Goal: Communication & Community: Answer question/provide support

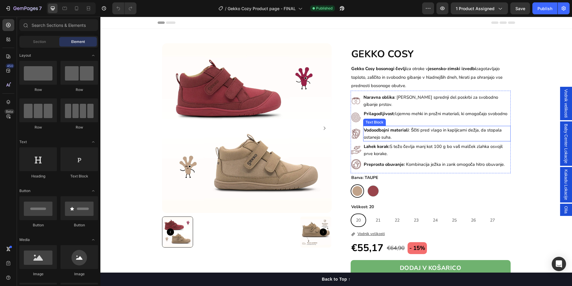
scroll to position [45, 0]
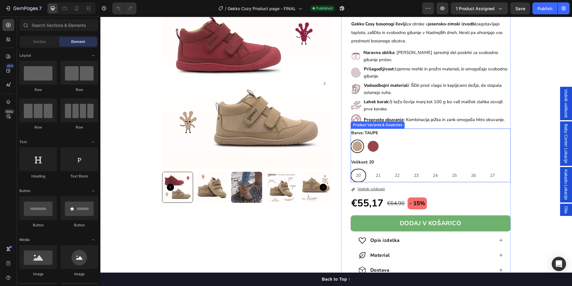
click at [397, 151] on div "Barva: TAUPE TAUPE TAUPE FUCHSIA FUCHSIA Velikost: 20 20 20 20 21 21 21 22 22 2…" at bounding box center [431, 155] width 160 height 54
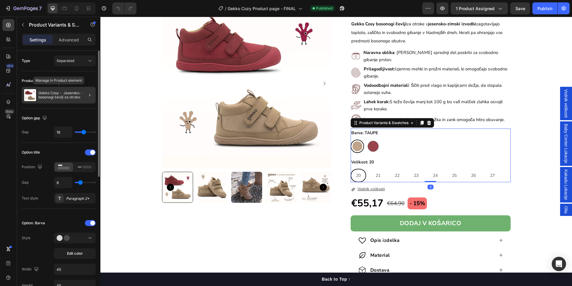
click at [39, 93] on p "Gekko Cosy - Jesensko zimski bosonogi čevlji za otroke" at bounding box center [65, 95] width 55 height 8
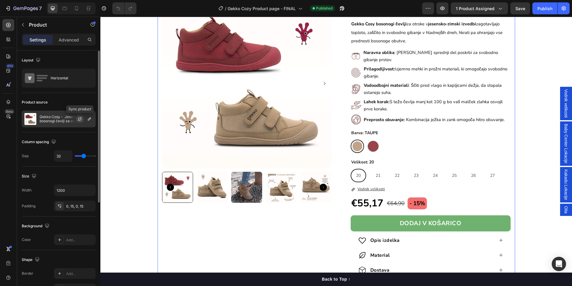
click at [80, 122] on button "button" at bounding box center [79, 118] width 7 height 7
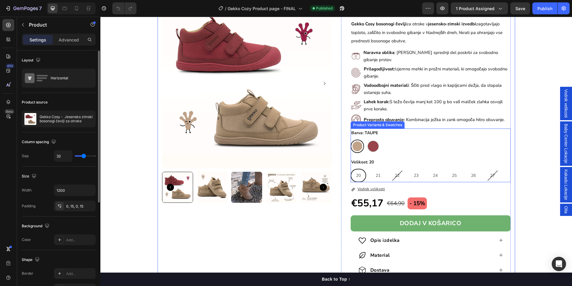
click at [428, 139] on div "TAUPE TAUPE FUCHSIA FUCHSIA" at bounding box center [431, 145] width 160 height 13
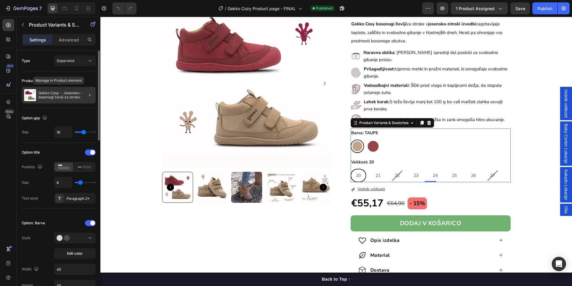
click at [71, 95] on p "Gekko Cosy - Jesensko zimski bosonogi čevlji za otroke" at bounding box center [65, 95] width 55 height 8
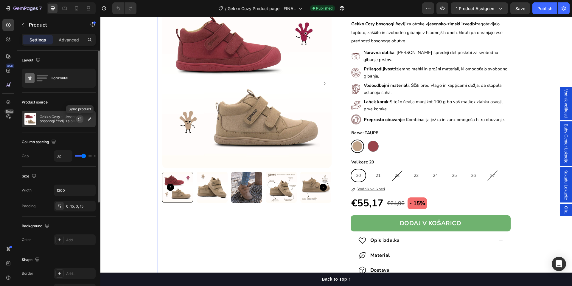
click at [77, 122] on button "button" at bounding box center [79, 118] width 7 height 7
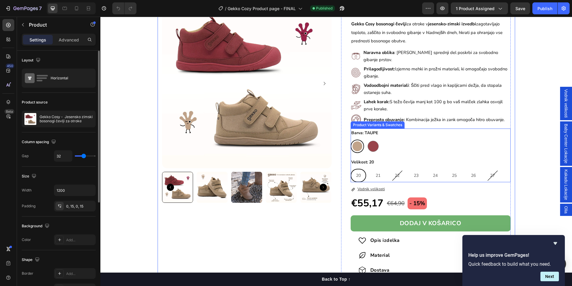
click at [424, 143] on div "TAUPE TAUPE FUCHSIA FUCHSIA" at bounding box center [431, 145] width 160 height 13
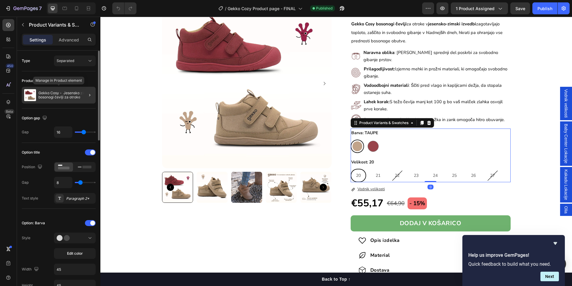
click at [60, 99] on p "Gekko Cosy - Jesensko zimski bosonogi čevlji za otroke" at bounding box center [65, 95] width 55 height 8
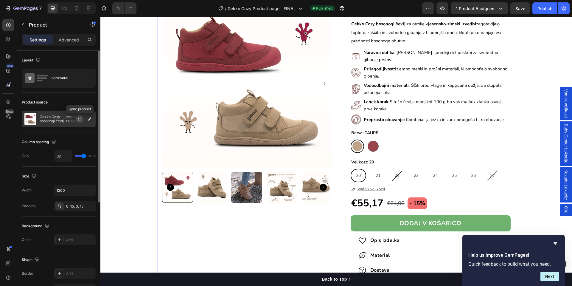
click at [80, 119] on icon "button" at bounding box center [79, 118] width 5 height 5
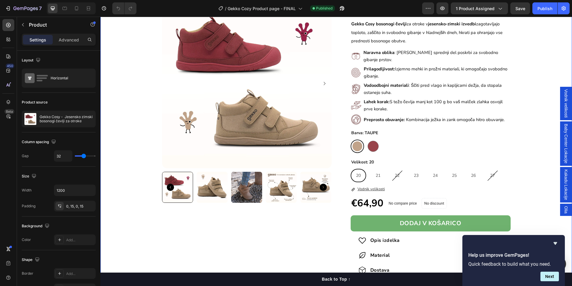
click at [523, 110] on div "Product Images GEKKO COSY Heading Gekko Cosy bosonogi čevlji za otroke v jesens…" at bounding box center [336, 152] width 472 height 306
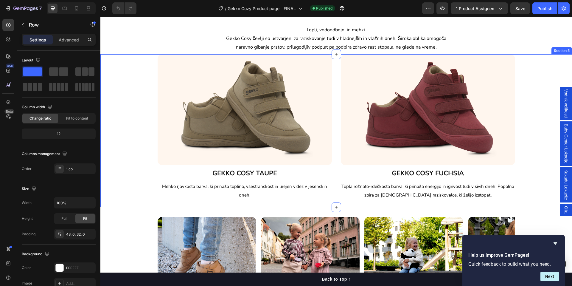
scroll to position [951, 0]
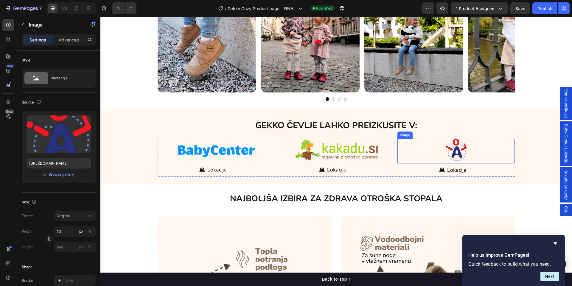
click at [454, 151] on img at bounding box center [456, 150] width 21 height 22
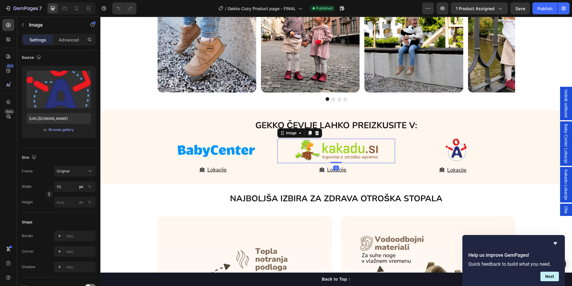
click at [295, 151] on img at bounding box center [336, 150] width 86 height 22
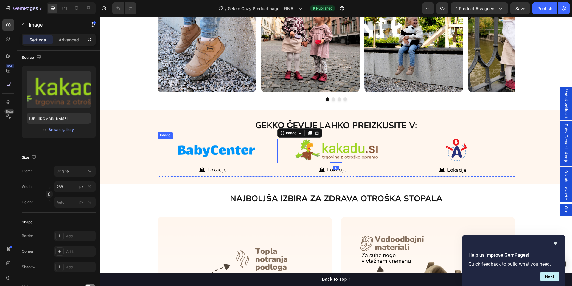
click at [236, 153] on img at bounding box center [216, 151] width 89 height 24
click at [312, 153] on img at bounding box center [336, 150] width 86 height 22
click at [563, 212] on span "Olia" at bounding box center [566, 209] width 6 height 7
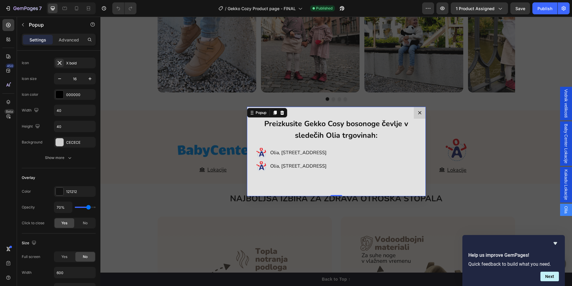
scroll to position [0, 0]
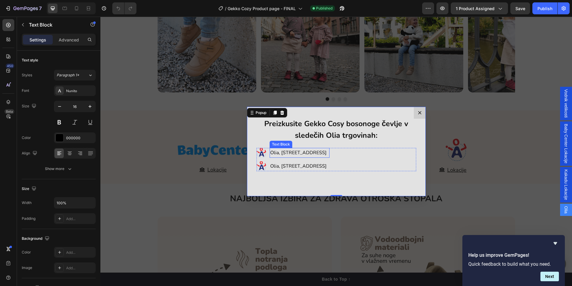
click at [285, 153] on p "Olia, [STREET_ADDRESS]" at bounding box center [299, 152] width 58 height 9
click at [307, 150] on p "Olia, [STREET_ADDRESS]" at bounding box center [299, 152] width 58 height 9
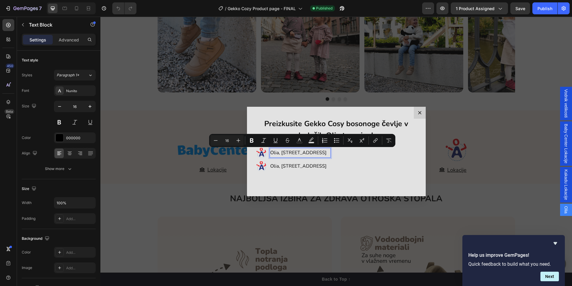
copy p "Olia, [STREET_ADDRESS]"
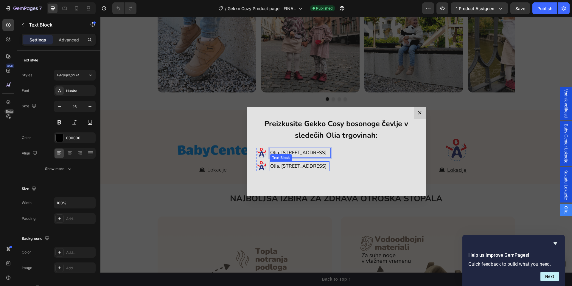
click at [317, 167] on p "Olia, [STREET_ADDRESS]" at bounding box center [299, 166] width 58 height 9
copy p "Olia, [STREET_ADDRESS]"
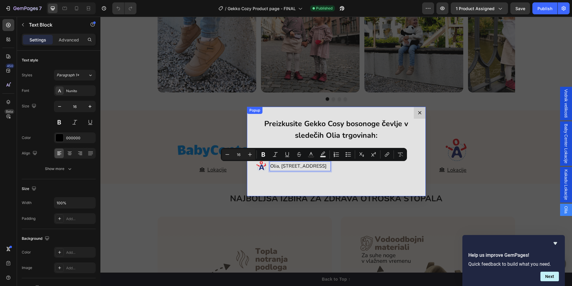
click at [381, 181] on div "Preizkusite Gekko Cosy bosonoge čevlje v sledečih Olia trgovinah: Heading Image…" at bounding box center [336, 151] width 179 height 89
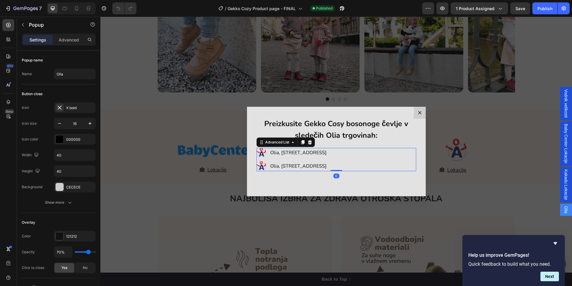
click at [387, 155] on div "Image Olia, [STREET_ADDRESS] Text Block Image Olia, [STREET_ADDRESS] Text Block" at bounding box center [336, 159] width 160 height 23
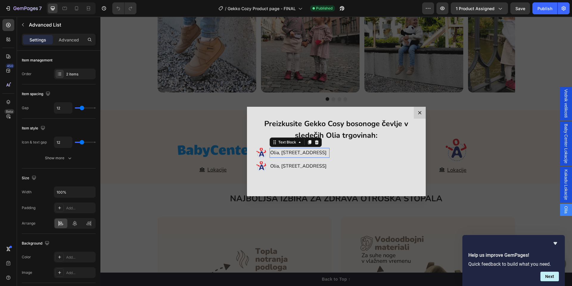
click at [319, 152] on p "Olia, [STREET_ADDRESS]" at bounding box center [299, 152] width 58 height 9
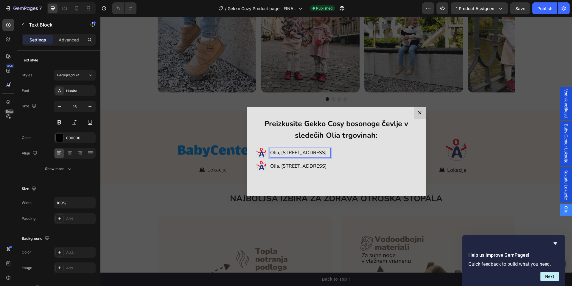
click at [319, 152] on p "Olia, [STREET_ADDRESS]" at bounding box center [299, 152] width 58 height 9
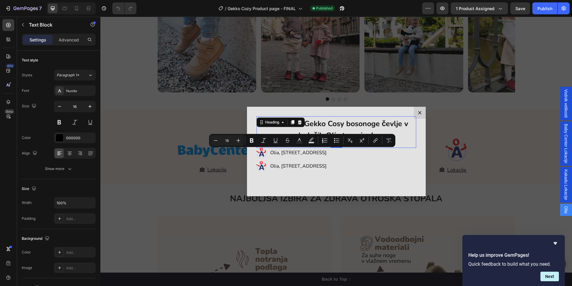
click at [363, 126] on strong "Preizkusite Gekko Cosy bosonoge čevlje v sledečih Olia trgovinah:" at bounding box center [336, 130] width 144 height 22
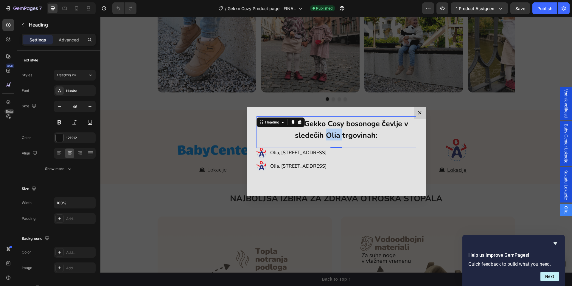
click at [326, 136] on strong "Preizkusite Gekko Cosy bosonoge čevlje v sledečih Olia trgovinah:" at bounding box center [336, 130] width 144 height 22
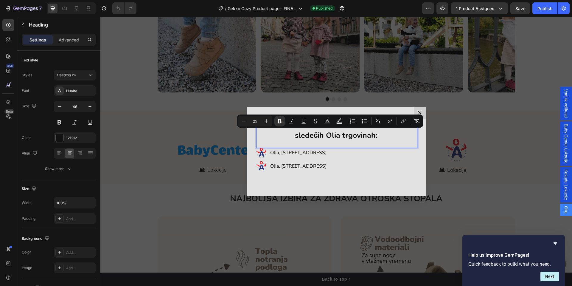
click at [371, 135] on strong "Preizkusite Gekko Cosy bosonoge čevlje v sledečih Olia trgovinah:" at bounding box center [336, 130] width 144 height 22
drag, startPoint x: 370, startPoint y: 136, endPoint x: 292, endPoint y: 137, distance: 78.4
click at [292, 137] on strong "Preizkusite Gekko Cosy bosonoge čevlje v sledečih Olia trgovinah:" at bounding box center [336, 130] width 144 height 22
copy strong "sledečih Olia trgovinah"
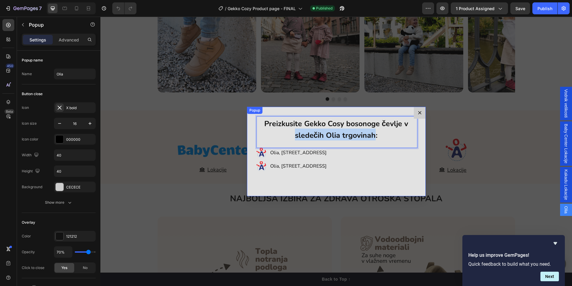
click at [368, 181] on div "Preizkusite Gekko Cosy bosonoge čevlje v sledečih Olia trgovinah: Heading 0 Ima…" at bounding box center [336, 151] width 179 height 89
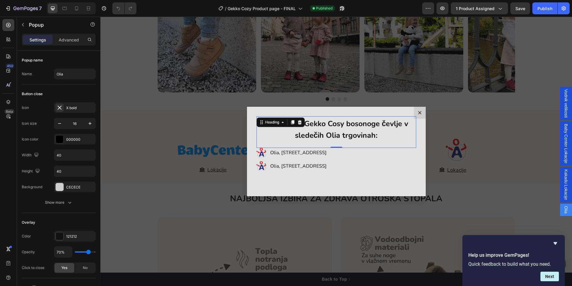
click at [320, 142] on div "⁠⁠⁠⁠⁠⁠⁠ Preizkusite Gekko Cosy bosonoge čevlje v sledečih Olia trgovinah: Headi…" at bounding box center [336, 132] width 160 height 32
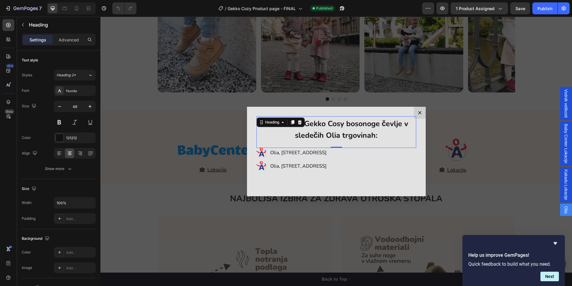
click at [320, 142] on div "⁠⁠⁠⁠⁠⁠⁠ Preizkusite Gekko Cosy bosonoge čevlje v sledečih Olia trgovinah: Headi…" at bounding box center [336, 132] width 160 height 32
click at [312, 144] on div "⁠⁠⁠⁠⁠⁠⁠ Preizkusite Gekko Cosy bosonoge čevlje v sledečih Olia trgovinah: Headi…" at bounding box center [336, 132] width 160 height 32
click at [71, 40] on p "Advanced" at bounding box center [69, 40] width 20 height 6
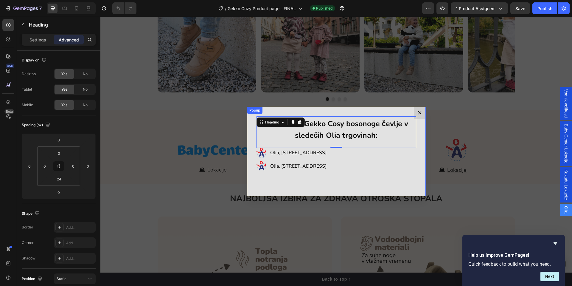
click at [418, 112] on icon "Dialog content" at bounding box center [419, 112] width 3 height 3
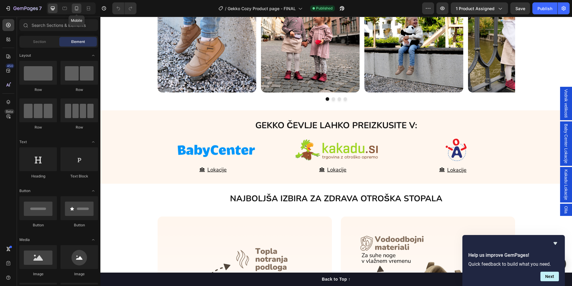
click at [79, 8] on icon at bounding box center [77, 8] width 6 height 6
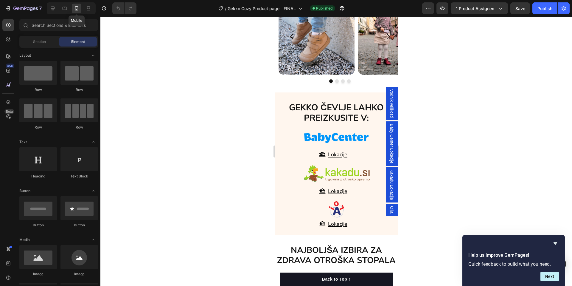
scroll to position [940, 0]
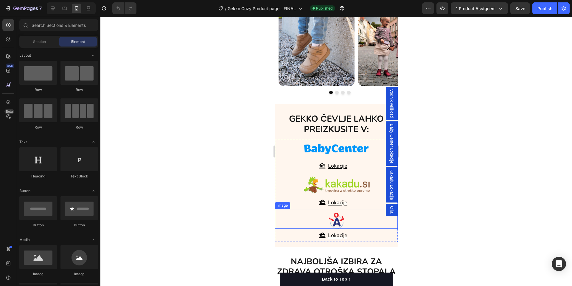
click at [335, 221] on img at bounding box center [336, 220] width 15 height 16
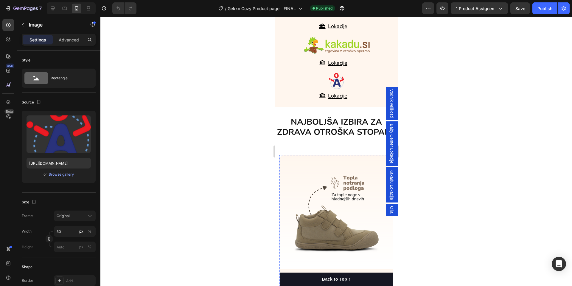
scroll to position [975, 0]
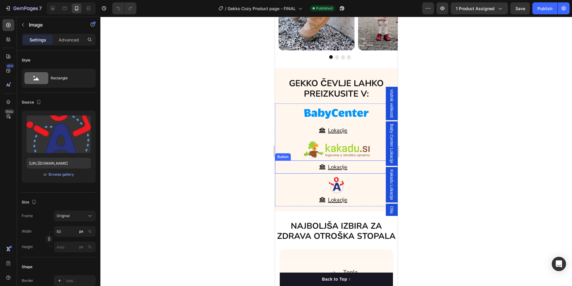
click at [297, 166] on div "Lokacije Button" at bounding box center [336, 166] width 123 height 13
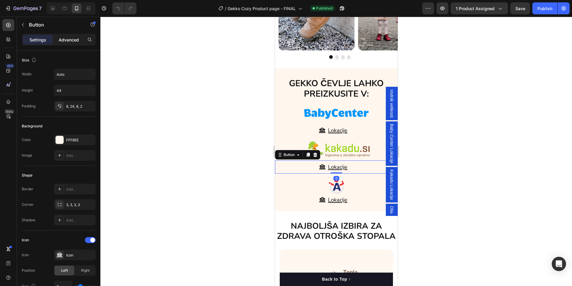
click at [65, 39] on p "Advanced" at bounding box center [69, 40] width 20 height 6
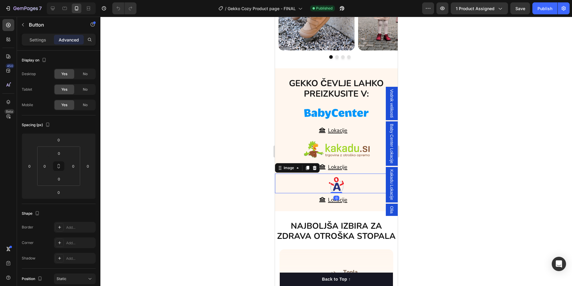
click at [304, 182] on div at bounding box center [336, 185] width 123 height 16
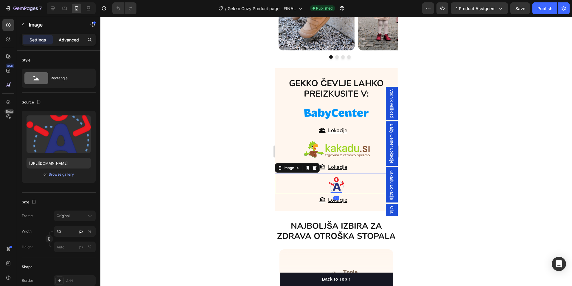
click at [63, 40] on p "Advanced" at bounding box center [69, 40] width 20 height 6
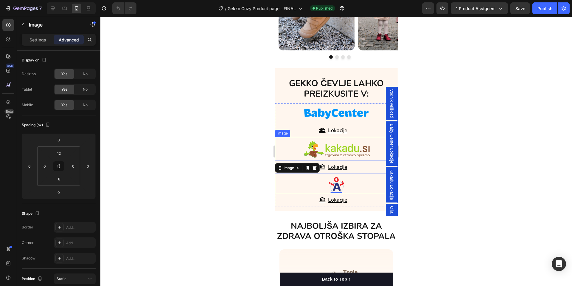
click at [291, 148] on div at bounding box center [336, 149] width 123 height 18
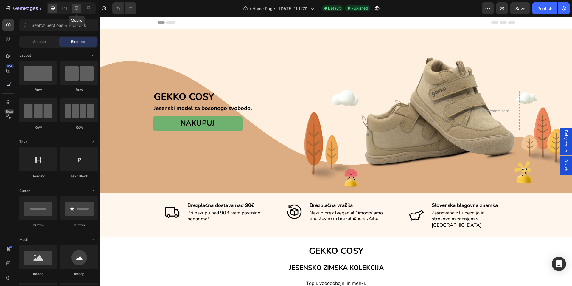
click at [77, 9] on icon at bounding box center [76, 9] width 1 height 1
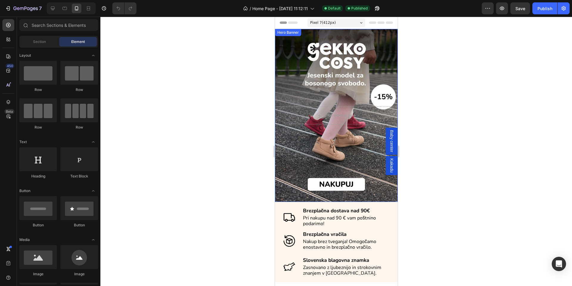
click at [289, 83] on div "Overlay" at bounding box center [336, 115] width 123 height 173
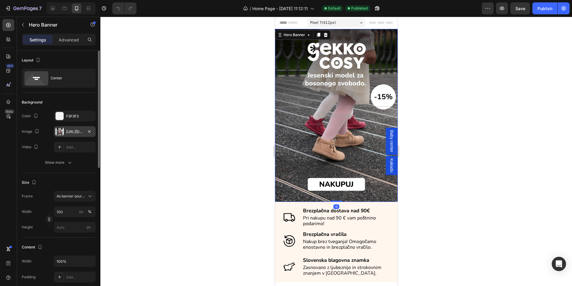
click at [63, 135] on div at bounding box center [59, 131] width 8 height 8
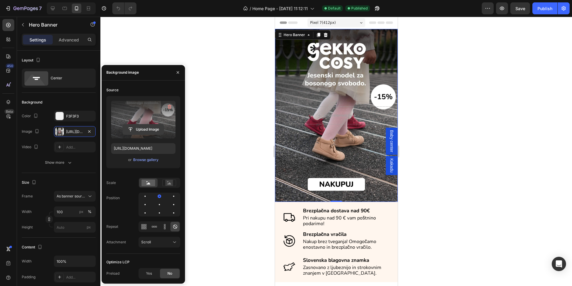
click at [142, 128] on input "file" at bounding box center [143, 129] width 41 height 10
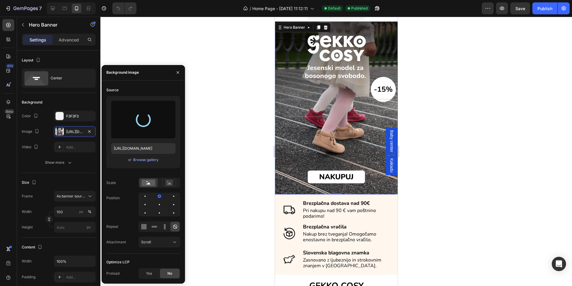
type input "https://cdn.shopify.com/s/files/1/0857/9235/8747/files/gempages_547553721173672…"
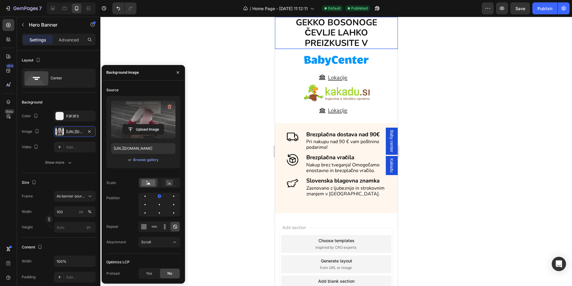
scroll to position [1787, 0]
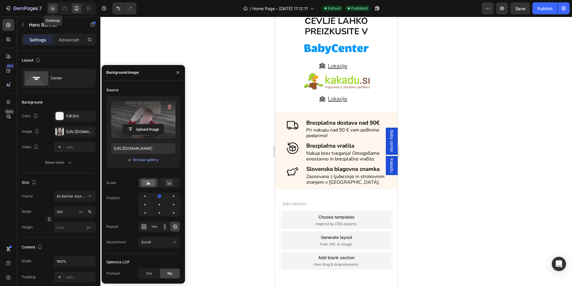
click at [49, 9] on div at bounding box center [53, 9] width 10 height 10
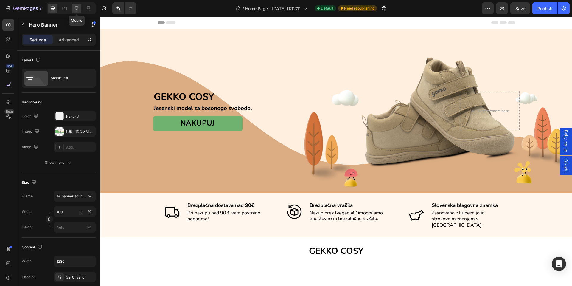
click at [76, 9] on icon at bounding box center [77, 8] width 6 height 6
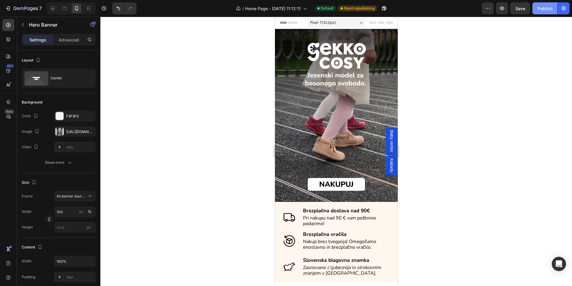
click at [538, 10] on div "Publish" at bounding box center [544, 8] width 15 height 6
click at [56, 8] on icon at bounding box center [53, 8] width 6 height 6
type input "1230"
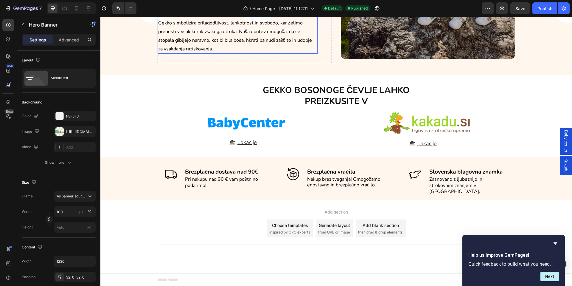
scroll to position [1515, 0]
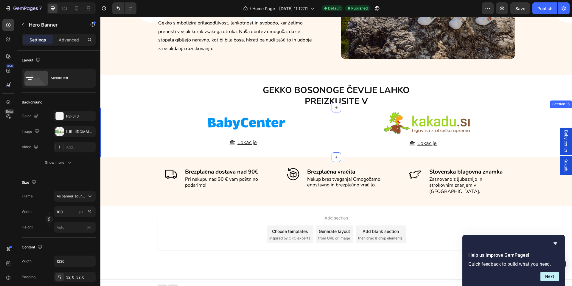
click at [537, 125] on div "Image Lokacije Button Image Lokacije Button Row" at bounding box center [336, 130] width 472 height 38
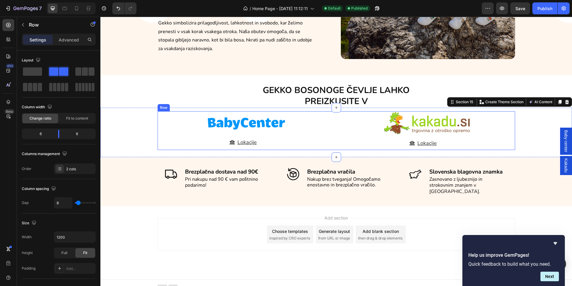
click at [332, 147] on div "Image Lokacije Button Image Lokacije Button Row" at bounding box center [336, 130] width 357 height 38
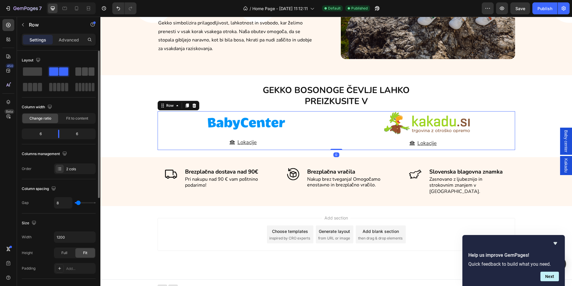
click at [77, 71] on span at bounding box center [78, 71] width 6 height 8
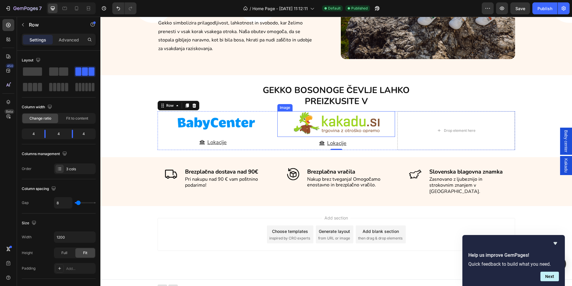
click at [356, 125] on img at bounding box center [335, 122] width 89 height 23
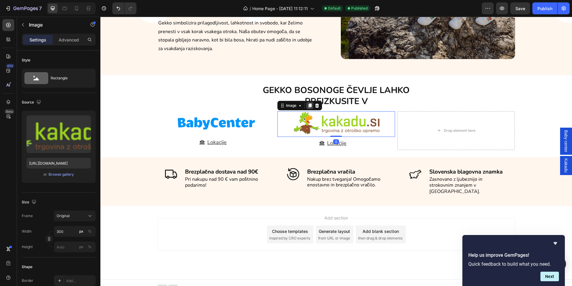
click at [308, 106] on icon at bounding box center [309, 105] width 3 height 4
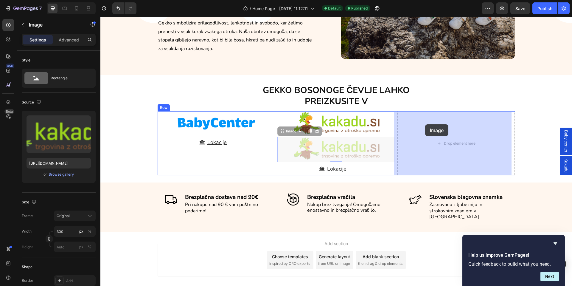
drag, startPoint x: 281, startPoint y: 133, endPoint x: 425, endPoint y: 124, distance: 144.7
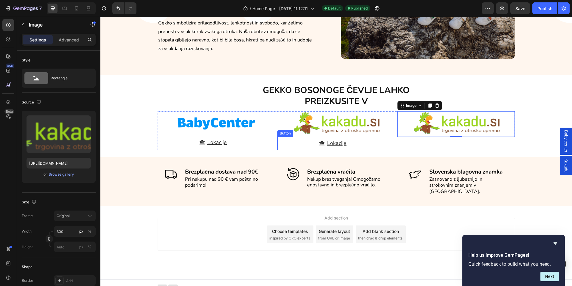
click at [306, 145] on div "Lokacije Button" at bounding box center [336, 143] width 118 height 13
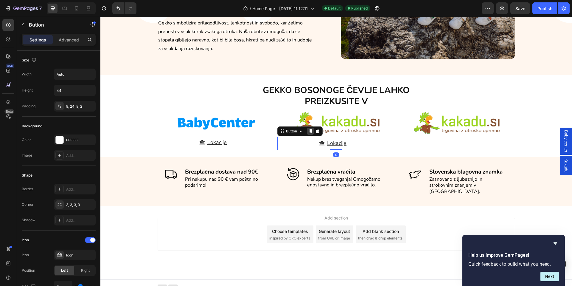
click at [309, 131] on icon at bounding box center [310, 131] width 3 height 4
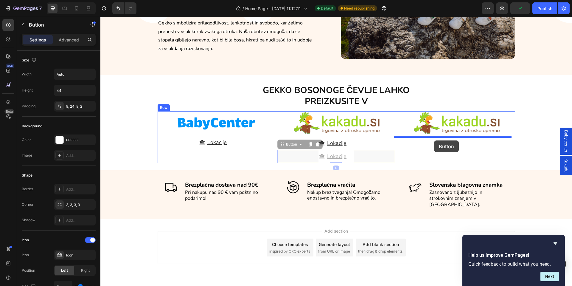
drag, startPoint x: 280, startPoint y: 144, endPoint x: 434, endPoint y: 140, distance: 154.4
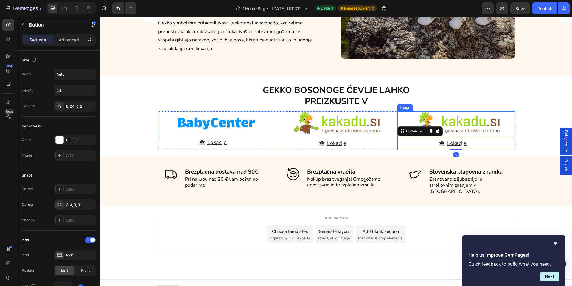
click at [451, 122] on img at bounding box center [455, 122] width 89 height 23
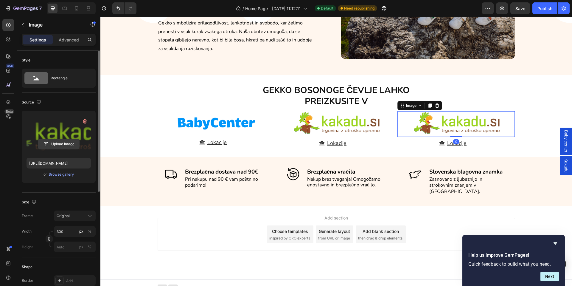
click at [56, 142] on input "file" at bounding box center [58, 144] width 41 height 10
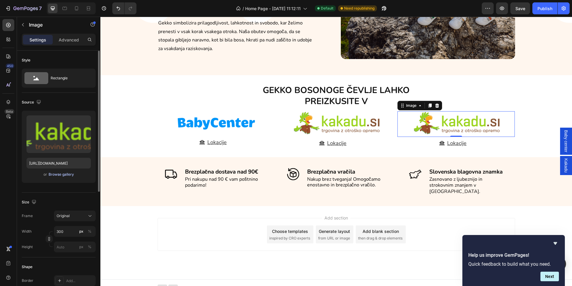
click at [57, 175] on div "Browse gallery" at bounding box center [61, 174] width 25 height 5
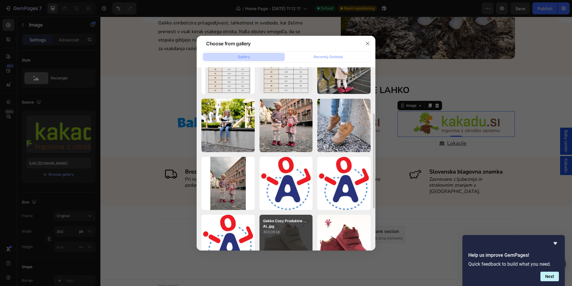
scroll to position [134, 0]
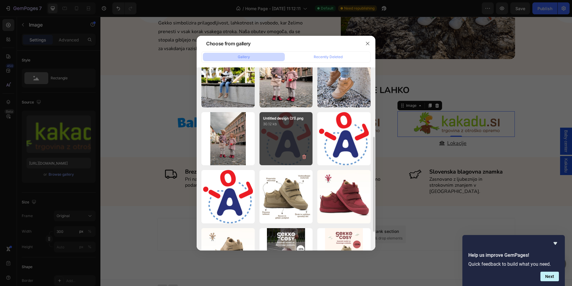
click at [293, 144] on div "Untitled design (31).png 30.12 kb" at bounding box center [285, 138] width 53 height 53
type input "[URL][DOMAIN_NAME]"
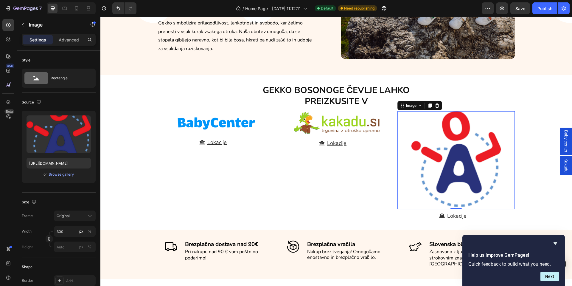
click at [457, 161] on img at bounding box center [455, 159] width 89 height 96
click at [57, 234] on input "300" at bounding box center [75, 231] width 42 height 11
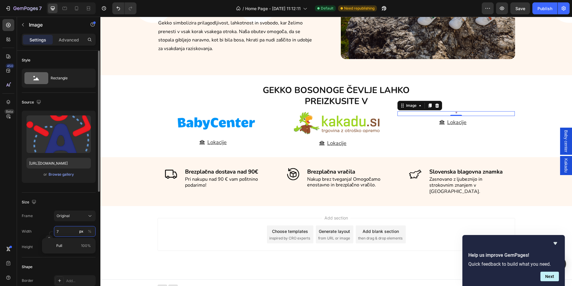
type input "70"
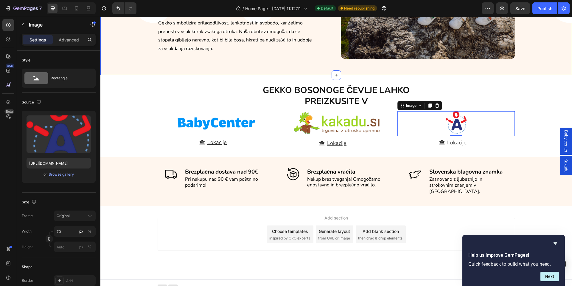
click at [137, 58] on div "Kako so nastali Gekko bosonogi čevlji? Heading Smo tri družine s šestimi otroki…" at bounding box center [336, 3] width 463 height 130
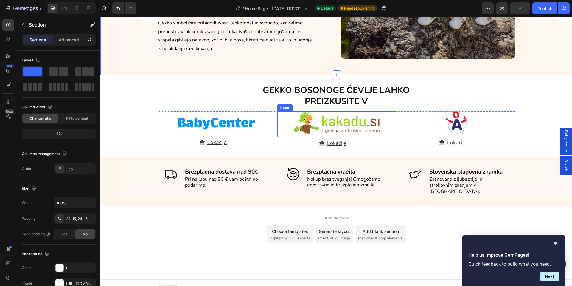
click at [312, 126] on img at bounding box center [335, 122] width 89 height 23
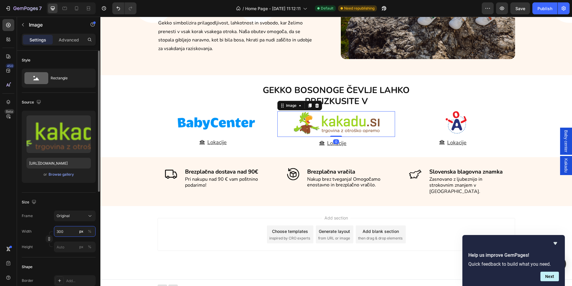
click at [64, 228] on input "300" at bounding box center [75, 231] width 42 height 11
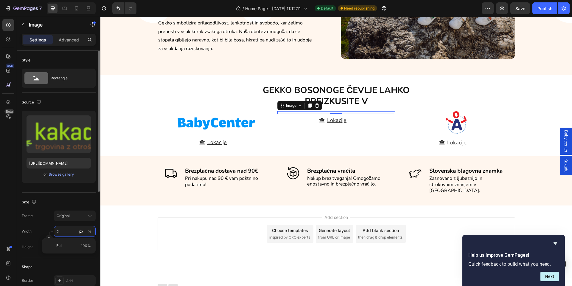
scroll to position [1514, 0]
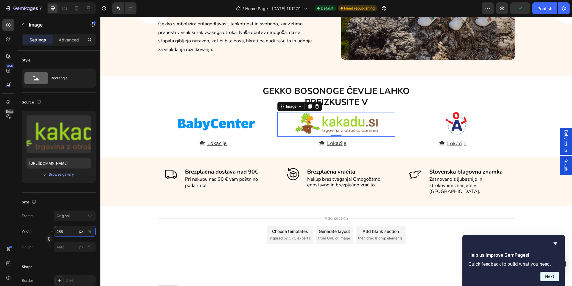
type input "288"
click at [549, 278] on button "Next" at bounding box center [549, 276] width 18 height 10
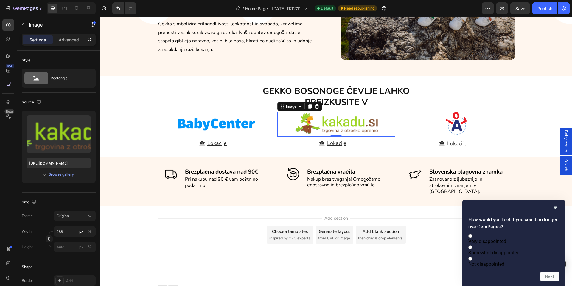
click at [472, 234] on input "Very disappointed" at bounding box center [470, 236] width 4 height 4
radio input "true"
click at [557, 278] on button "Next" at bounding box center [549, 276] width 18 height 10
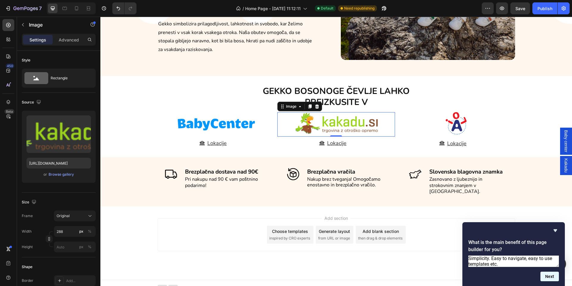
type textarea "Simplicity. Easy to navigate, easy to use templates etc."
click at [558, 275] on button "Next" at bounding box center [549, 276] width 18 height 10
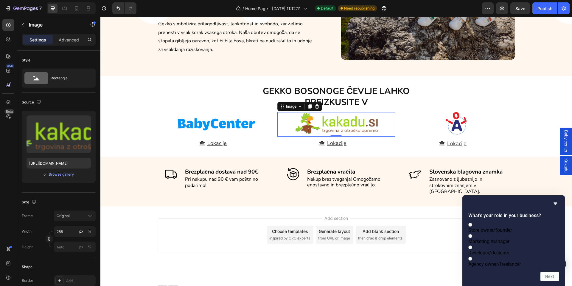
click at [472, 223] on input "Store owner/founder" at bounding box center [470, 225] width 4 height 4
radio input "true"
drag, startPoint x: 476, startPoint y: 229, endPoint x: 478, endPoint y: 237, distance: 7.7
click at [472, 234] on input "Marketing manager" at bounding box center [470, 236] width 4 height 4
radio input "true"
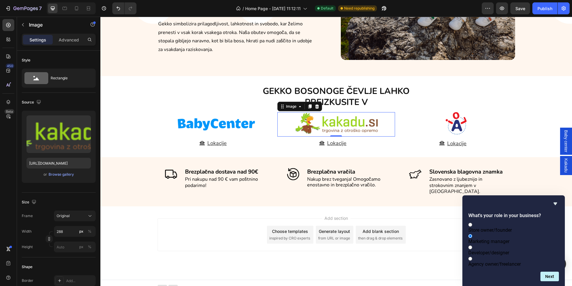
click at [472, 223] on input "Store owner/founder" at bounding box center [470, 225] width 4 height 4
radio input "true"
radio input "false"
click at [543, 275] on button "Next" at bounding box center [549, 276] width 18 height 10
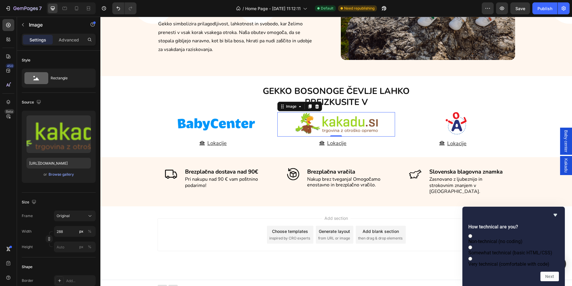
click at [479, 233] on label "Non-technical (no coding)" at bounding box center [513, 238] width 91 height 11
click at [472, 234] on input "Non-technical (no coding)" at bounding box center [470, 236] width 4 height 4
radio input "true"
click at [549, 275] on button "Next" at bounding box center [549, 276] width 18 height 10
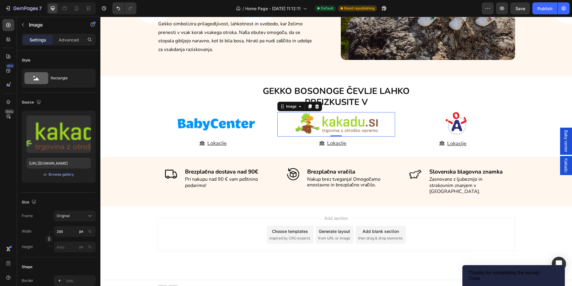
click at [480, 276] on button "Close" at bounding box center [474, 278] width 12 height 6
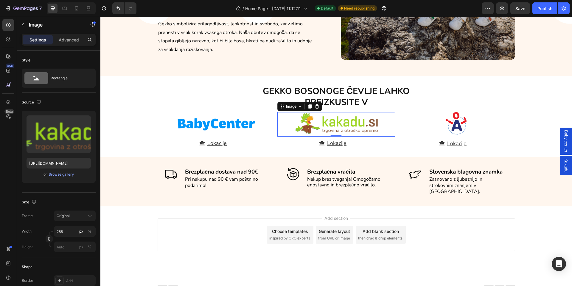
click at [563, 166] on span "Kakadu" at bounding box center [566, 165] width 6 height 14
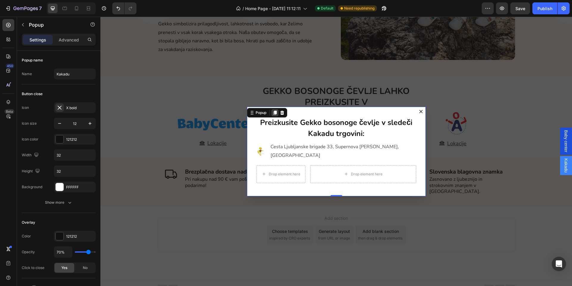
click at [273, 113] on icon "Dialog content" at bounding box center [275, 112] width 5 height 5
click at [560, 171] on div "Kakadu" at bounding box center [566, 175] width 12 height 19
click at [419, 111] on icon "Dialog content" at bounding box center [420, 111] width 3 height 3
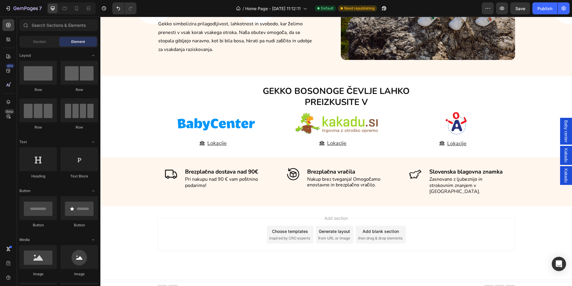
click at [563, 178] on span "Kakadu" at bounding box center [566, 175] width 6 height 14
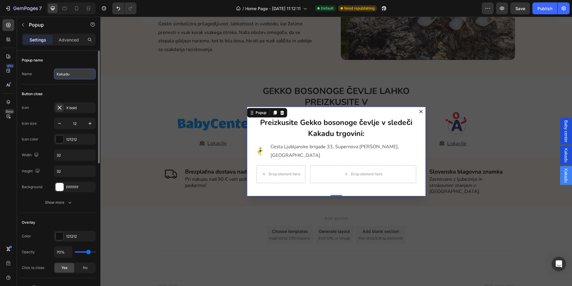
click at [71, 75] on input "Kakadu" at bounding box center [75, 74] width 42 height 11
type input "Olia"
click at [37, 85] on div "Button close Icon X bold Icon size 12 Icon color 121212 Width 32 Height 32 Back…" at bounding box center [59, 148] width 74 height 128
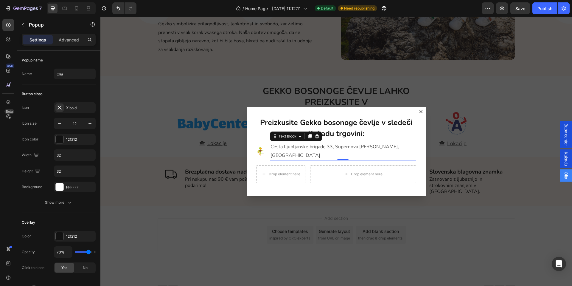
click at [291, 148] on span "Cesta Ljubljanske brigade 33, Supernova Šiška, Ljubljana" at bounding box center [334, 150] width 128 height 15
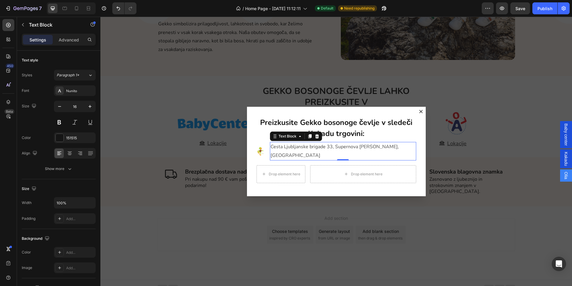
click at [291, 148] on span "Cesta Ljubljanske brigade 33, Supernova Šiška, Ljubljana" at bounding box center [334, 150] width 128 height 15
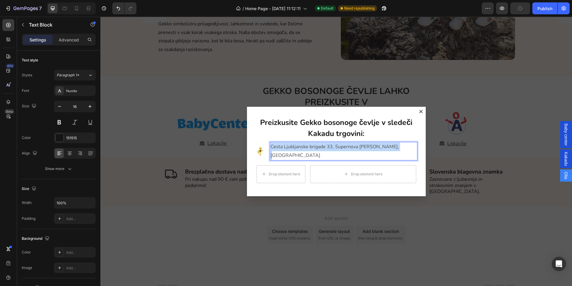
click at [291, 148] on span "Cesta Ljubljanske brigade 33, Supernova Šiška, Ljubljana" at bounding box center [334, 150] width 128 height 15
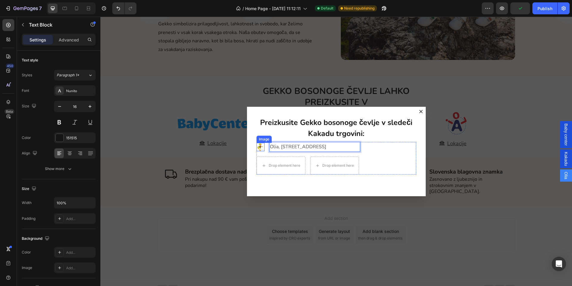
click at [256, 148] on img "Dialog body" at bounding box center [260, 147] width 8 height 8
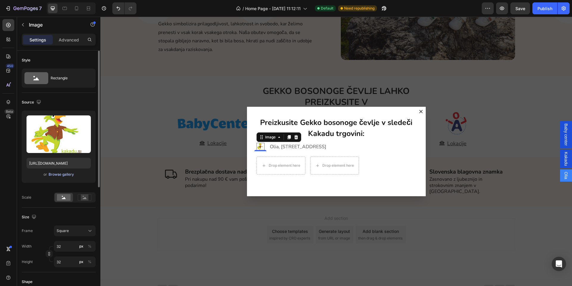
click at [63, 172] on div "Browse gallery" at bounding box center [61, 174] width 25 height 5
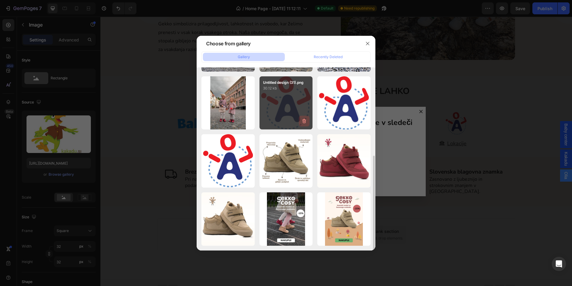
scroll to position [125, 0]
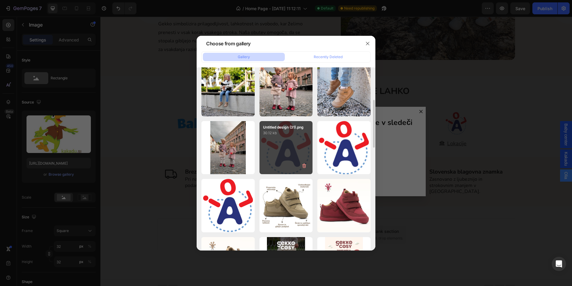
click at [294, 165] on div "Untitled design (31).png 30.12 kb" at bounding box center [285, 147] width 53 height 53
type input "[URL][DOMAIN_NAME]"
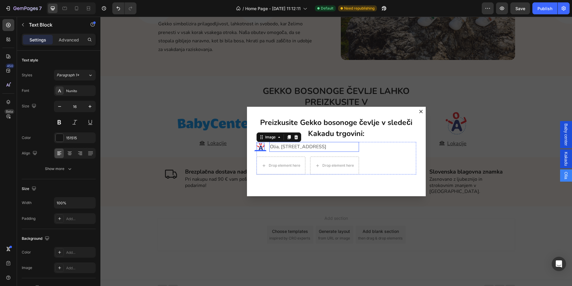
click at [355, 149] on p "Olia, [STREET_ADDRESS]" at bounding box center [314, 146] width 88 height 9
click at [308, 135] on icon "Dialog body" at bounding box center [309, 136] width 3 height 4
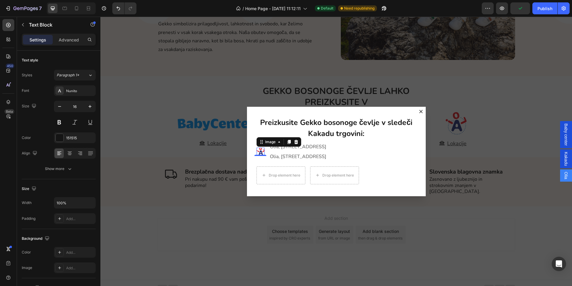
click at [259, 155] on div "Image 0" at bounding box center [260, 151] width 8 height 8
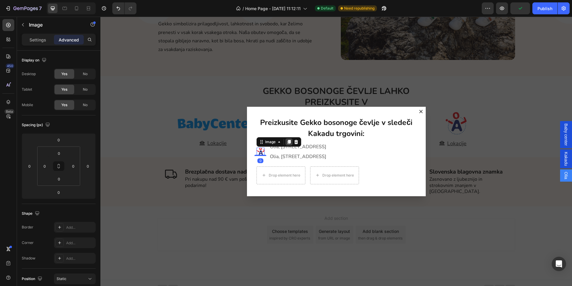
click at [287, 142] on icon "Dialog body" at bounding box center [288, 142] width 3 height 4
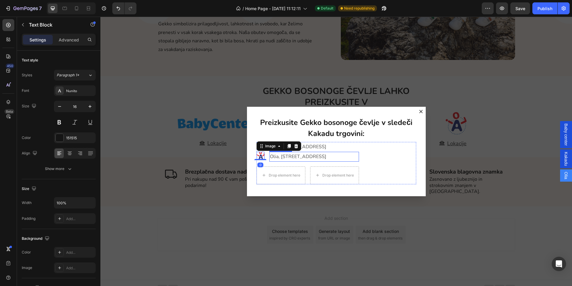
click at [274, 157] on span "Olia, [STREET_ADDRESS]" at bounding box center [298, 156] width 56 height 7
click at [282, 156] on span "Olia, [STREET_ADDRESS]" at bounding box center [298, 156] width 56 height 7
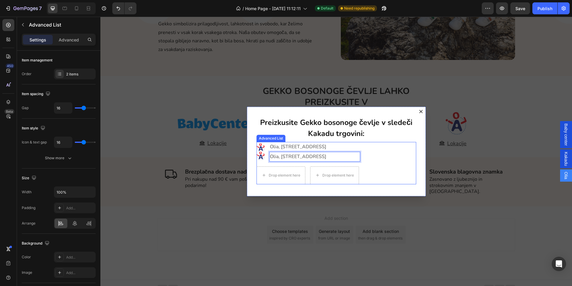
click at [393, 152] on div "Image Image Olia, Stari trg 30, 1000 Ljubljana Text Block Olia, Gallusovo nabre…" at bounding box center [336, 163] width 160 height 42
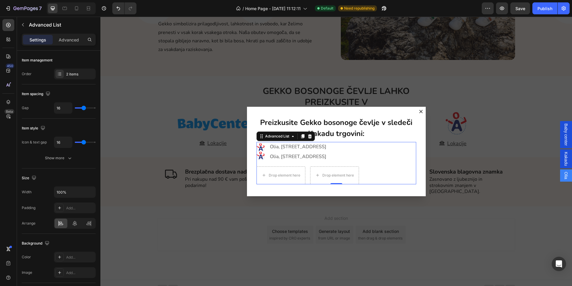
click at [384, 152] on div "Image Image Olia, Stari trg 30, 1000 Ljubljana Text Block Olia, Gallusovo nabre…" at bounding box center [336, 163] width 160 height 42
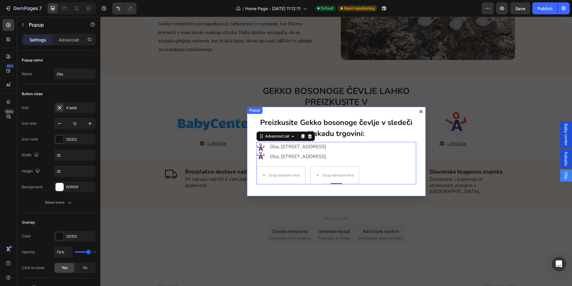
click at [347, 188] on div "Preizkusite Gekko bosonoge čevlje v sledeči Kakadu trgovini: Heading Image Imag…" at bounding box center [336, 151] width 179 height 89
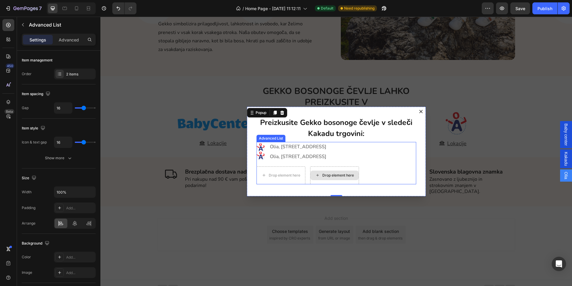
click at [310, 171] on div "Drop element here" at bounding box center [334, 175] width 49 height 18
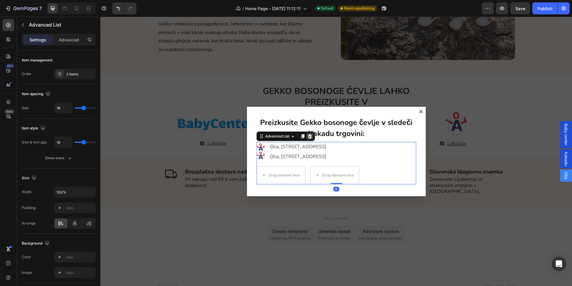
click at [308, 136] on icon "Dialog body" at bounding box center [310, 136] width 4 height 4
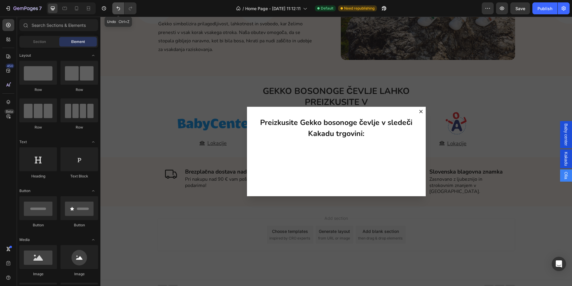
click at [116, 11] on icon "Undo/Redo" at bounding box center [118, 8] width 6 height 6
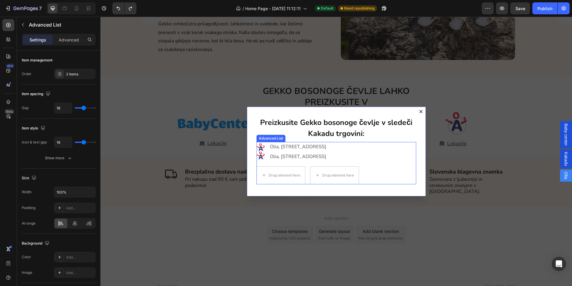
click at [260, 138] on div "Advanced List" at bounding box center [271, 138] width 27 height 5
click at [306, 179] on li "Drop element here Drop element here" at bounding box center [307, 175] width 102 height 18
click at [310, 179] on div "Drop element here" at bounding box center [334, 175] width 49 height 18
click at [379, 176] on div "Image Image Olia, Stari trg 30, 1000 Ljubljana Text Block Olia, Gallusovo nabre…" at bounding box center [336, 163] width 160 height 42
click at [377, 191] on div "Preizkusite Gekko bosonoge čevlje v sledeči Kakadu trgovini: Heading Image Imag…" at bounding box center [336, 151] width 179 height 89
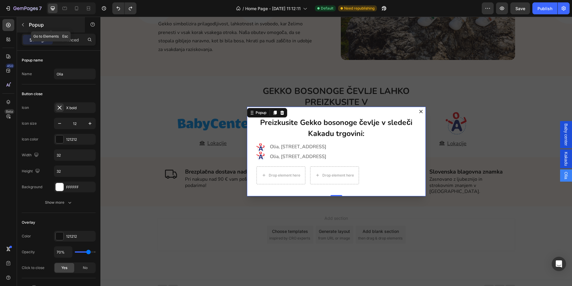
click at [37, 26] on p "Popup" at bounding box center [54, 24] width 51 height 7
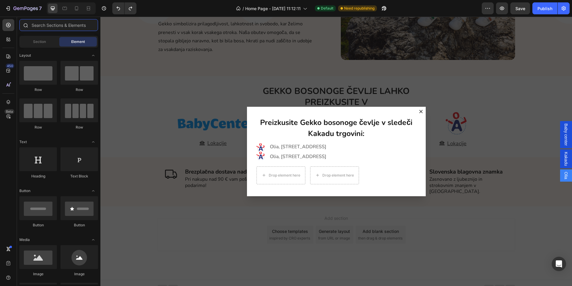
click at [48, 27] on input "text" at bounding box center [58, 25] width 79 height 12
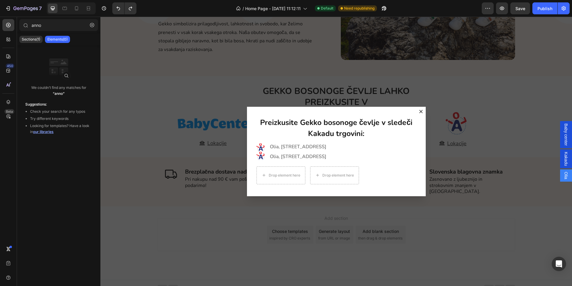
click at [36, 43] on div "Sections(1) Elements(0)" at bounding box center [58, 39] width 83 height 12
click at [33, 41] on p "Sections(1)" at bounding box center [31, 39] width 18 height 5
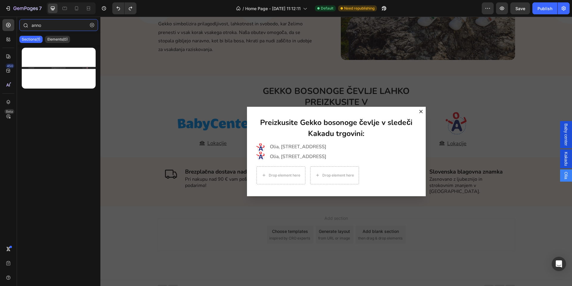
click at [41, 29] on input "anno" at bounding box center [58, 25] width 79 height 12
drag, startPoint x: 58, startPoint y: 29, endPoint x: 13, endPoint y: 26, distance: 44.8
click at [13, 26] on div "450 Beta anno Sections(1) Elements(0) We couldn’t find any matches for “anno” S…" at bounding box center [50, 151] width 100 height 269
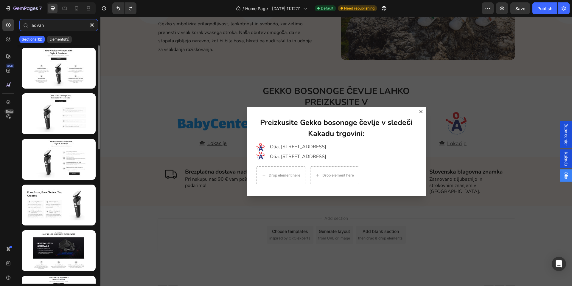
type input "advan"
click at [61, 47] on div at bounding box center [58, 164] width 83 height 238
click at [61, 43] on div "Sections(12) Elements(3)" at bounding box center [58, 39] width 83 height 12
click at [61, 41] on p "Elements(3)" at bounding box center [59, 39] width 20 height 5
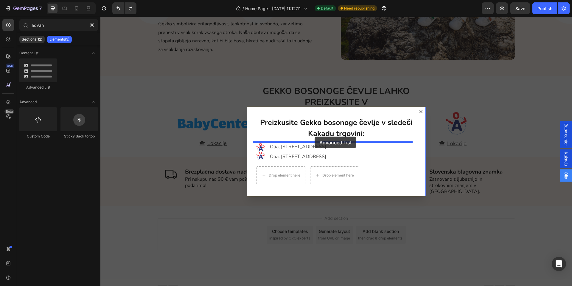
drag, startPoint x: 146, startPoint y: 88, endPoint x: 315, endPoint y: 136, distance: 175.6
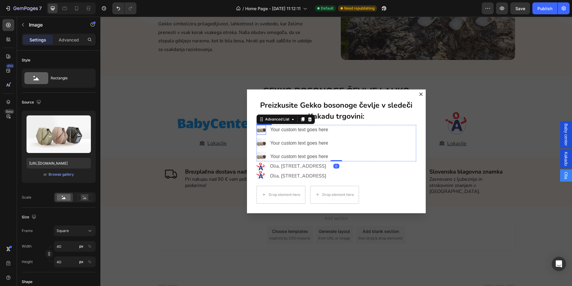
click at [258, 130] on img "Dialog body" at bounding box center [261, 130] width 10 height 10
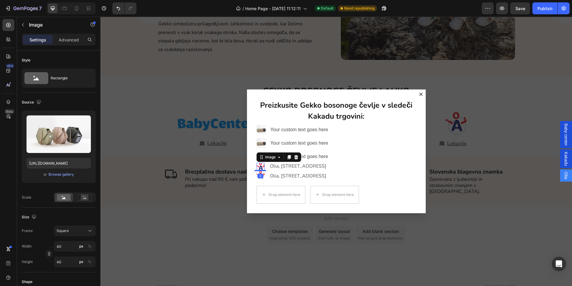
click at [256, 167] on img "Dialog body" at bounding box center [260, 167] width 8 height 8
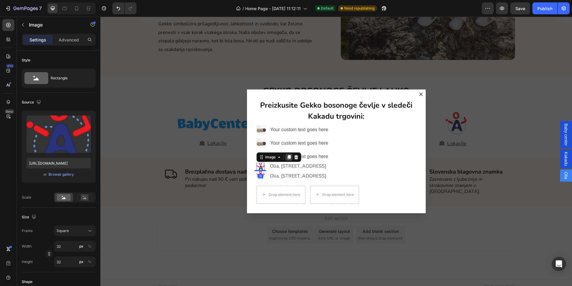
click at [287, 158] on icon "Dialog body" at bounding box center [288, 157] width 3 height 4
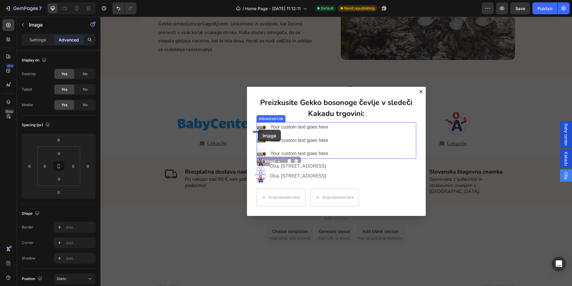
drag, startPoint x: 256, startPoint y: 162, endPoint x: 257, endPoint y: 130, distance: 32.8
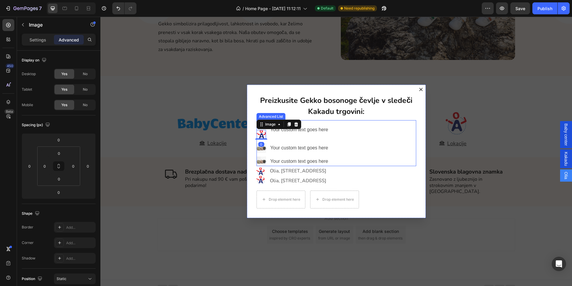
click at [280, 138] on li "Image Image 0 Your custom text goes here Text Block" at bounding box center [293, 129] width 74 height 19
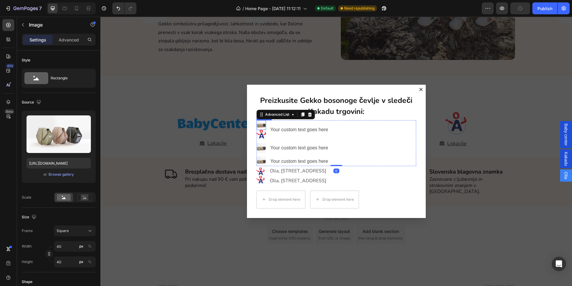
click at [260, 124] on img "Dialog body" at bounding box center [261, 125] width 10 height 10
click at [294, 113] on icon "Dialog body" at bounding box center [296, 114] width 4 height 4
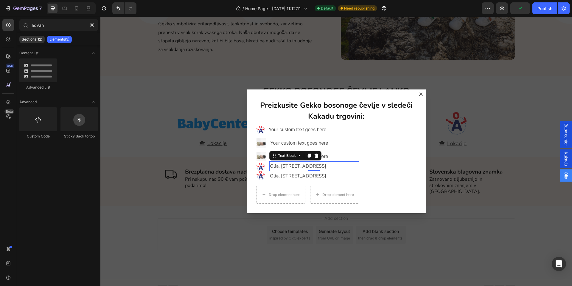
click at [287, 164] on span "Olia, [STREET_ADDRESS]" at bounding box center [298, 166] width 56 height 7
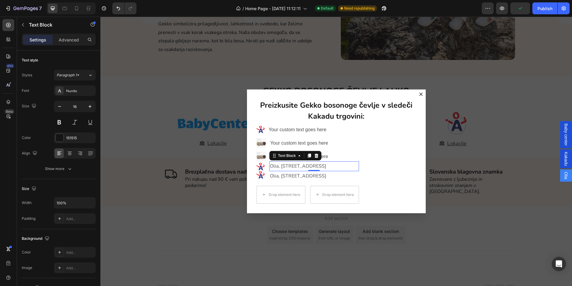
click at [287, 164] on span "Olia, [STREET_ADDRESS]" at bounding box center [298, 166] width 56 height 7
click at [287, 127] on div "Your custom text goes here" at bounding box center [299, 130] width 63 height 10
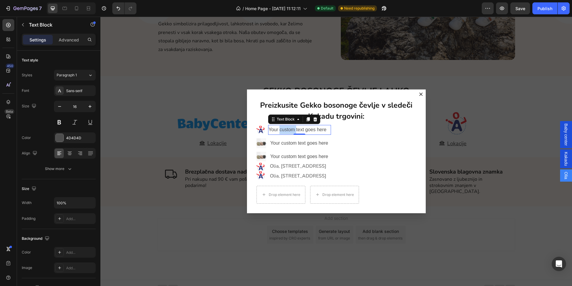
click at [287, 127] on div "Your custom text goes here" at bounding box center [299, 130] width 63 height 10
click at [287, 127] on p "Your custom text goes here" at bounding box center [300, 129] width 62 height 9
click at [302, 130] on span "Olia, [STREET_ADDRESS]" at bounding box center [298, 129] width 58 height 5
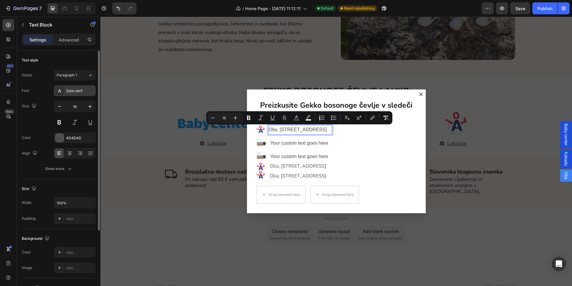
click at [76, 93] on div "Sans-serif" at bounding box center [80, 90] width 28 height 5
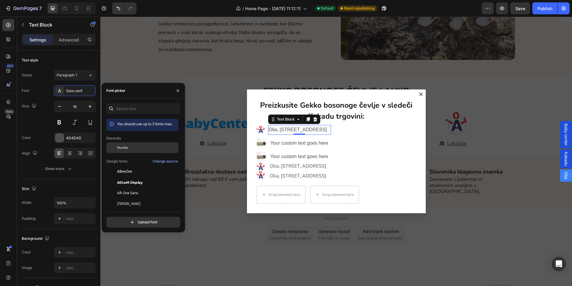
click at [123, 143] on div "Nunito" at bounding box center [142, 147] width 72 height 11
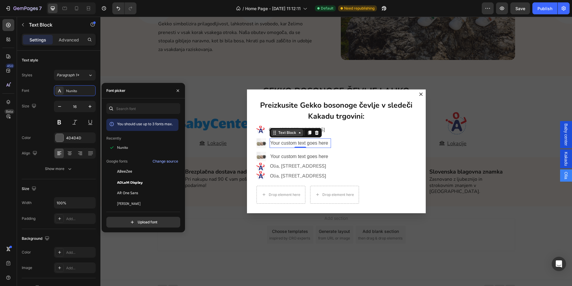
click at [286, 132] on div "Text Block" at bounding box center [287, 132] width 20 height 5
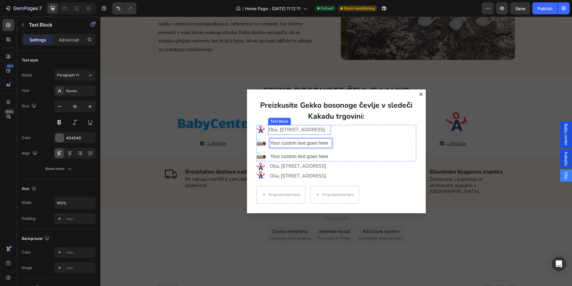
click at [303, 132] on span "Olia, [STREET_ADDRESS]" at bounding box center [297, 129] width 56 height 7
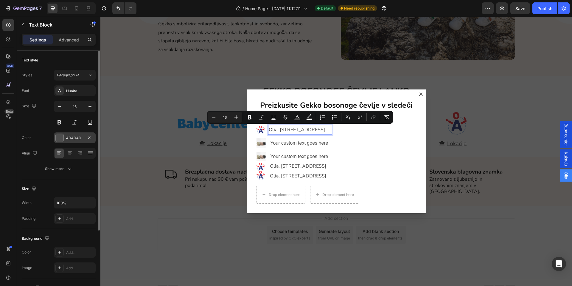
click at [72, 136] on div "4D4D4D" at bounding box center [74, 137] width 17 height 5
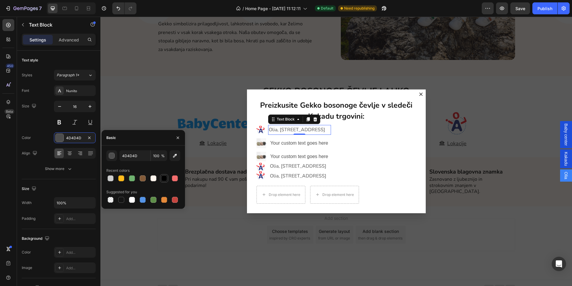
click at [161, 179] on div at bounding box center [164, 178] width 6 height 6
type input "000000"
click at [364, 139] on div "Image Olia, Stari trg 30, 1000 Ljubljana Text Block 0 Image Your custom text go…" at bounding box center [336, 143] width 160 height 36
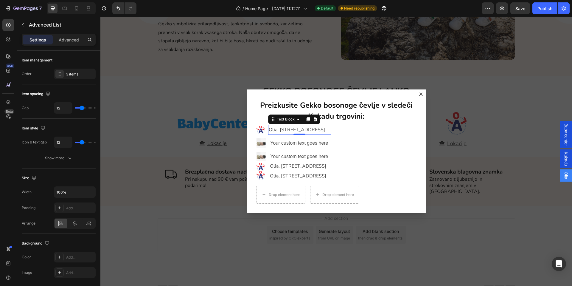
click at [304, 132] on span "Olia, [STREET_ADDRESS]" at bounding box center [297, 129] width 56 height 7
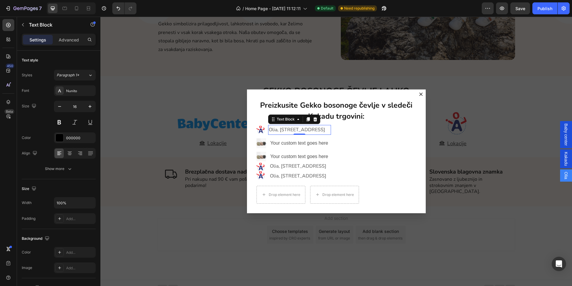
click at [304, 132] on span "Olia, [STREET_ADDRESS]" at bounding box center [297, 129] width 56 height 7
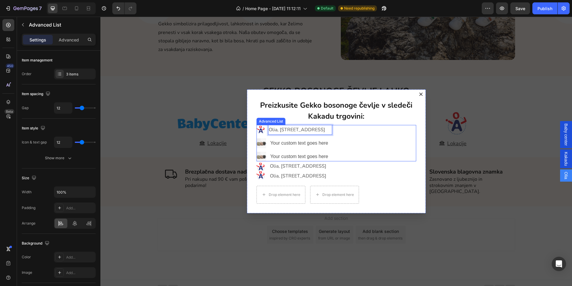
click at [356, 142] on div "Image Olia, Stari trg 30, 1000 Ljubljana Text Block 0 Image Your custom text go…" at bounding box center [336, 143] width 160 height 36
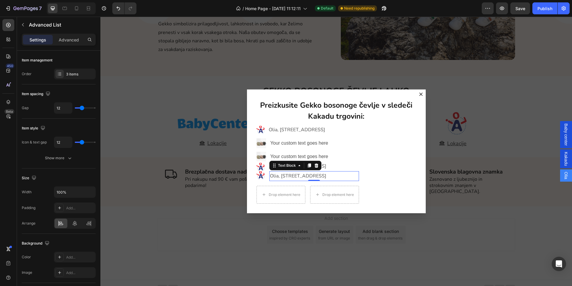
click at [273, 176] on span "Olia, [STREET_ADDRESS]" at bounding box center [298, 175] width 56 height 7
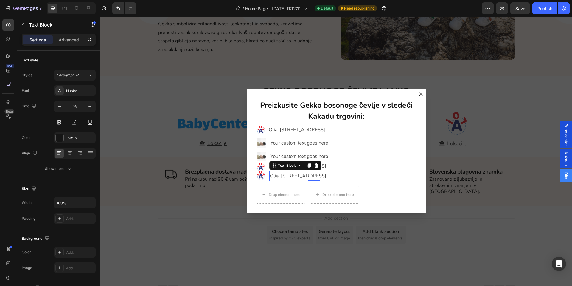
click at [273, 176] on span "Olia, [STREET_ADDRESS]" at bounding box center [298, 175] width 56 height 7
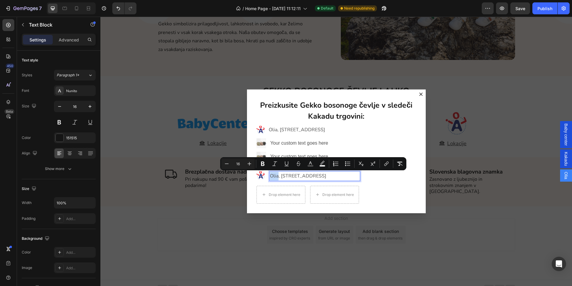
copy span "Olia, [STREET_ADDRESS]"
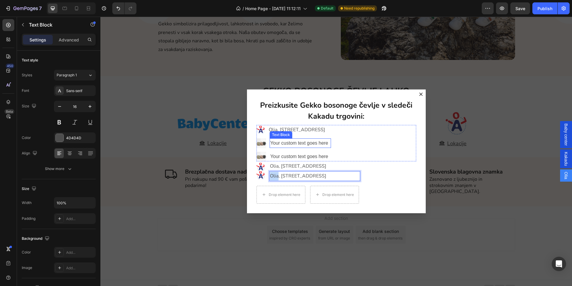
click at [290, 143] on p "Your custom text goes here" at bounding box center [300, 143] width 60 height 9
click at [301, 144] on span "Olia, [STREET_ADDRESS]" at bounding box center [299, 142] width 58 height 5
click at [301, 143] on span "Olia, [STREET_ADDRESS]" at bounding box center [299, 142] width 58 height 5
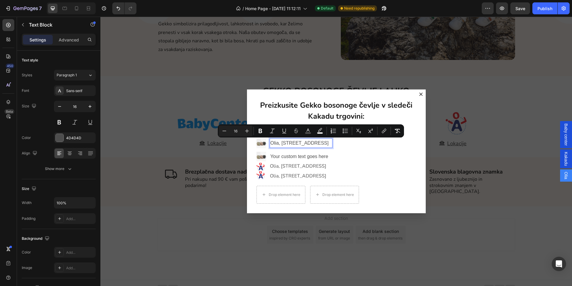
click at [301, 143] on span "Olia, [STREET_ADDRESS]" at bounding box center [299, 142] width 58 height 5
click at [76, 91] on div "Sans-serif" at bounding box center [80, 90] width 28 height 5
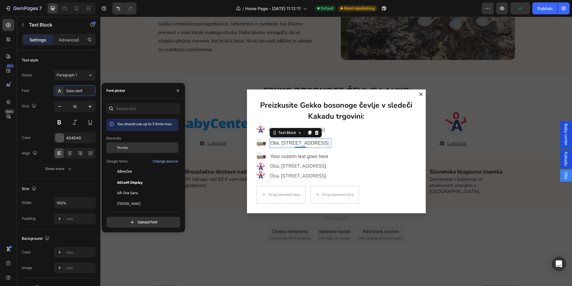
click at [123, 147] on span "Nunito" at bounding box center [122, 147] width 11 height 5
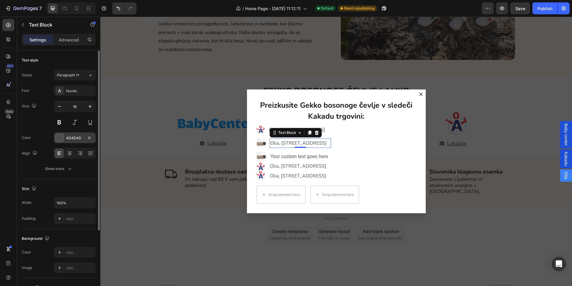
click at [75, 138] on div "4D4D4D" at bounding box center [74, 137] width 17 height 5
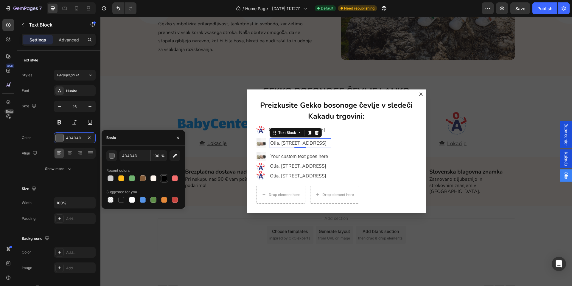
click at [160, 178] on div at bounding box center [164, 178] width 8 height 8
type input "000000"
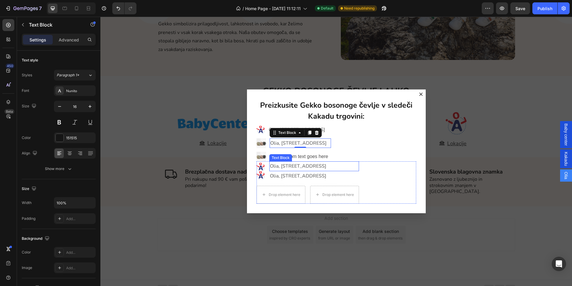
click at [346, 169] on p "Olia, [STREET_ADDRESS]" at bounding box center [314, 166] width 88 height 9
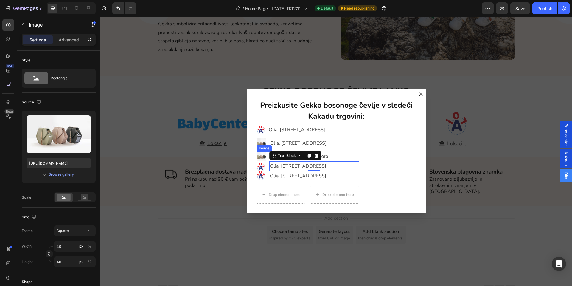
click at [258, 143] on img "Dialog body" at bounding box center [261, 143] width 10 height 10
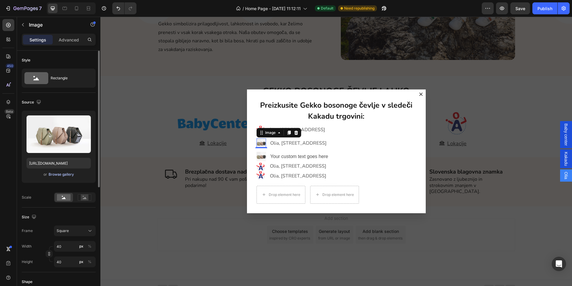
click at [63, 174] on div "Browse gallery" at bounding box center [61, 174] width 25 height 5
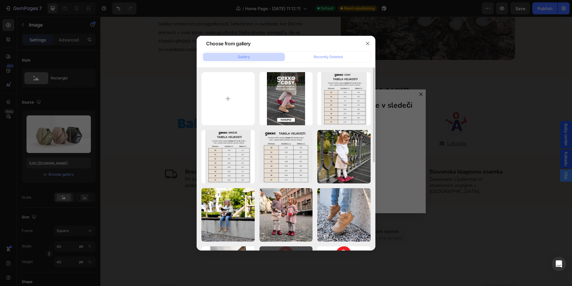
scroll to position [89, 0]
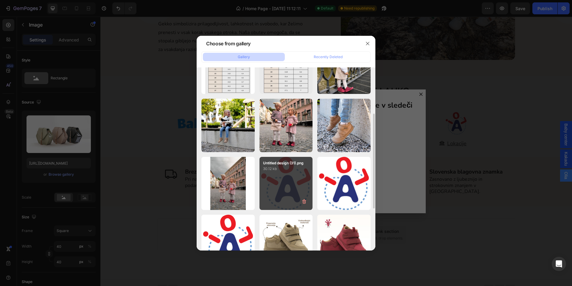
click at [283, 167] on p "30.12 kb" at bounding box center [286, 169] width 46 height 6
type input "[URL][DOMAIN_NAME]"
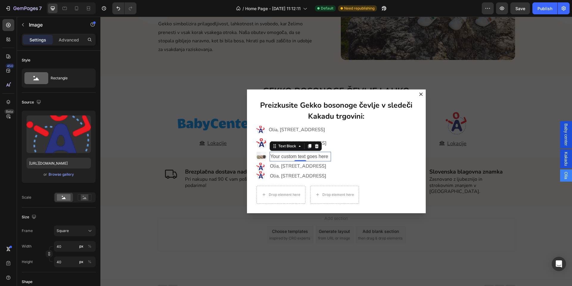
click at [331, 156] on div "Your custom text goes here" at bounding box center [300, 157] width 61 height 10
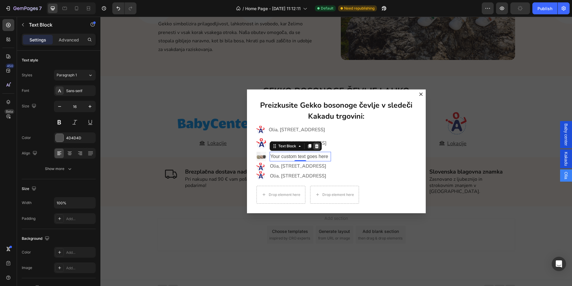
click at [314, 149] on div "Dialog body" at bounding box center [316, 145] width 7 height 7
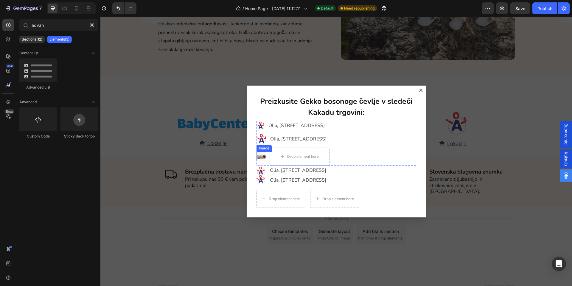
click at [259, 155] on img "Dialog body" at bounding box center [261, 157] width 10 height 10
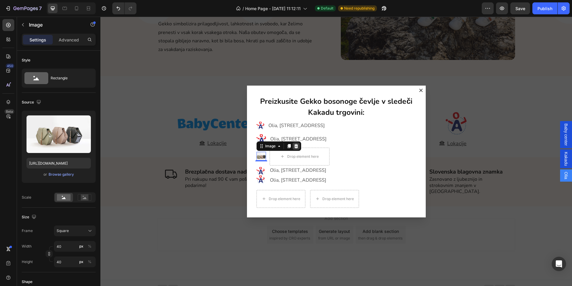
click at [294, 146] on icon "Dialog body" at bounding box center [296, 146] width 4 height 4
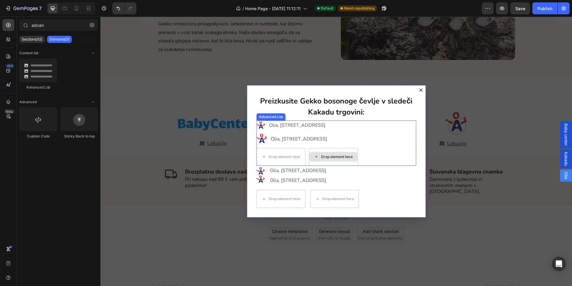
click at [387, 161] on div "Image Olia, Stari trg 30, 1000 Ljubljana Text Block Image Olia, Gallusovo nabre…" at bounding box center [336, 142] width 160 height 45
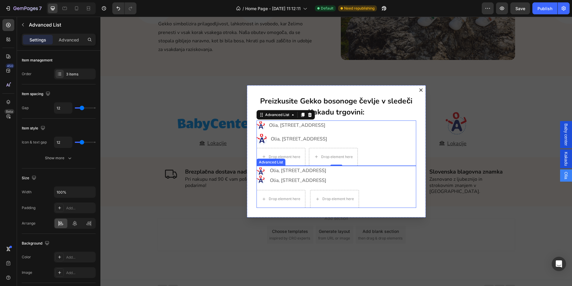
click at [384, 184] on div "Image Image Olia, Stari trg 30, 1000 Ljubljana Text Block Olia, Gallusovo nabre…" at bounding box center [336, 187] width 160 height 42
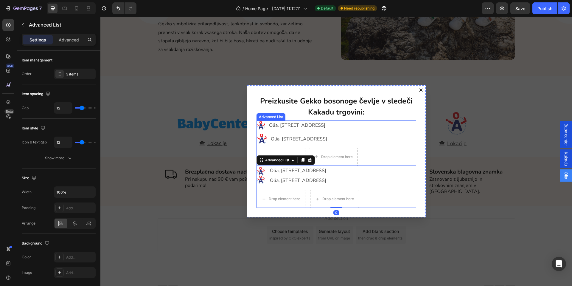
click at [379, 135] on div "Image Olia, Stari trg 30, 1000 Ljubljana Text Block Image Olia, Gallusovo nabre…" at bounding box center [336, 142] width 160 height 45
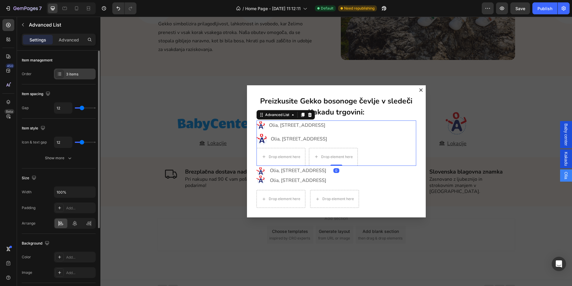
click at [75, 71] on div "3 items" at bounding box center [80, 73] width 28 height 5
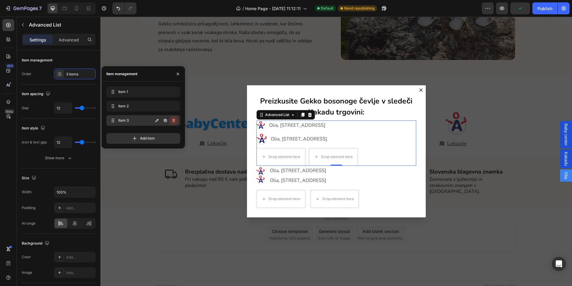
click at [176, 120] on icon "button" at bounding box center [173, 120] width 5 height 5
click at [176, 120] on button "Delete" at bounding box center [169, 120] width 16 height 8
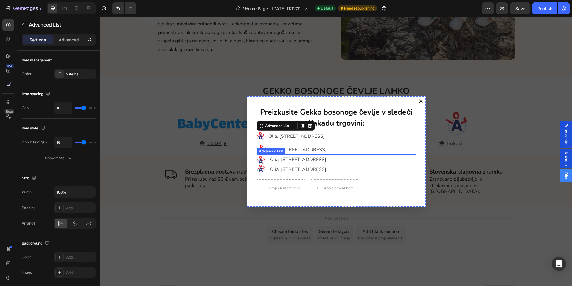
click at [387, 165] on div "Image Image Olia, Stari trg 30, 1000 Ljubljana Text Block Olia, Gallusovo nabre…" at bounding box center [336, 176] width 160 height 42
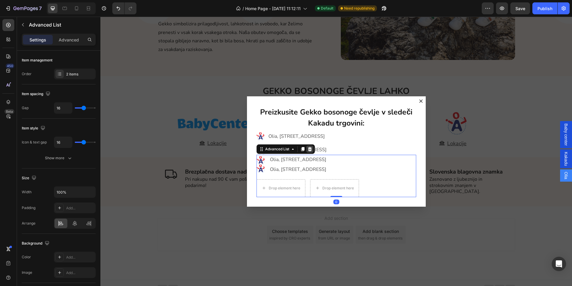
click at [309, 151] on div "Dialog body" at bounding box center [309, 148] width 7 height 7
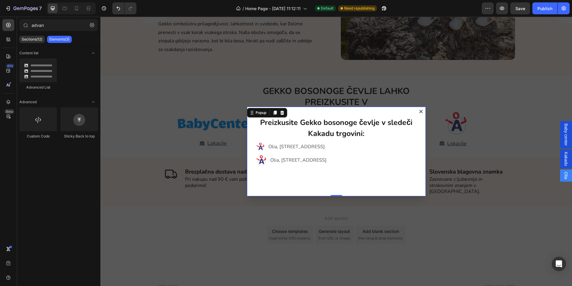
click at [360, 184] on div "Preizkusite Gekko bosonoge čevlje v sledeči Kakadu trgovini: Heading Image Olia…" at bounding box center [336, 151] width 179 height 89
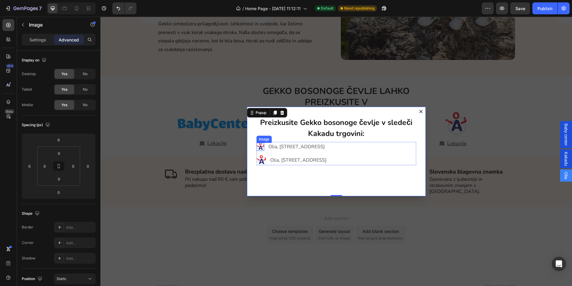
click at [258, 146] on img "Dialog body" at bounding box center [260, 147] width 8 height 8
click at [287, 136] on icon "Dialog body" at bounding box center [288, 137] width 3 height 4
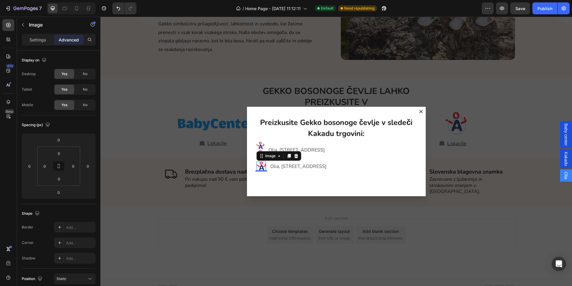
click at [259, 170] on img "Dialog body" at bounding box center [261, 166] width 10 height 10
click at [294, 155] on icon "Dialog body" at bounding box center [296, 156] width 4 height 4
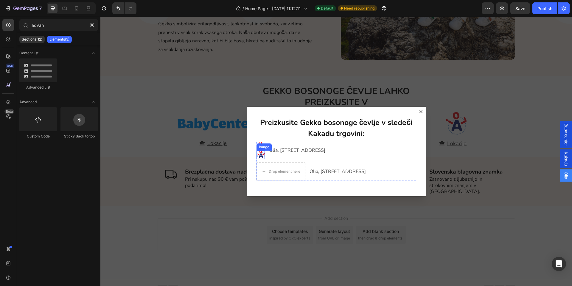
click at [260, 157] on img "Dialog body" at bounding box center [260, 154] width 8 height 8
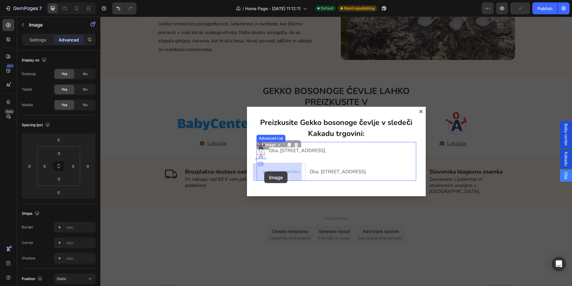
drag, startPoint x: 258, startPoint y: 144, endPoint x: 264, endPoint y: 171, distance: 27.5
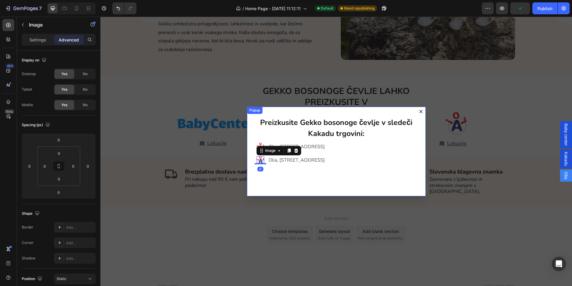
click at [285, 182] on div "Preizkusite Gekko bosonoge čevlje v sledeči Kakadu trgovini: Heading Image Olia…" at bounding box center [336, 151] width 179 height 89
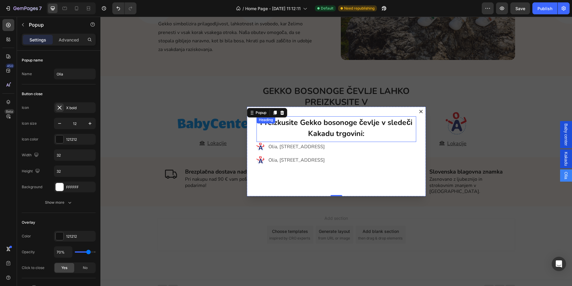
click at [328, 132] on strong "Preizkusite Gekko bosonoge čevlje v sledeči Kakadu trgovini:" at bounding box center [336, 127] width 153 height 21
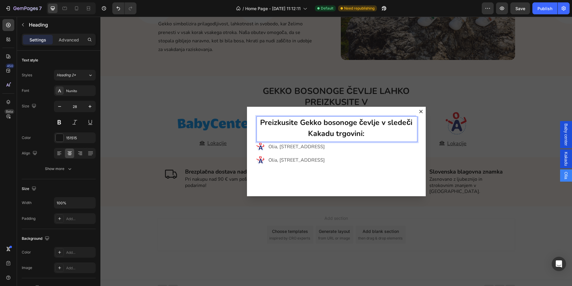
click at [369, 130] on p "Preizkusite Gekko bosonoge čevlje v sledeči Kakadu trgovini:" at bounding box center [336, 128] width 158 height 22
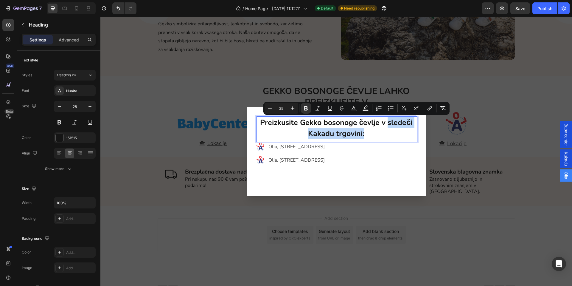
drag, startPoint x: 366, startPoint y: 132, endPoint x: 385, endPoint y: 124, distance: 19.9
click at [385, 124] on p "Preizkusite Gekko bosonoge čevlje v sledeči Kakadu trgovini:" at bounding box center [336, 128] width 158 height 22
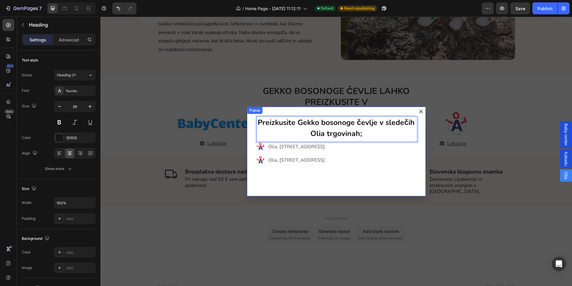
click at [373, 182] on div "Preizkusite Gekko bosonoge čevlje v sledečih Olia trgovinah; Heading 0 Image Ol…" at bounding box center [336, 151] width 179 height 89
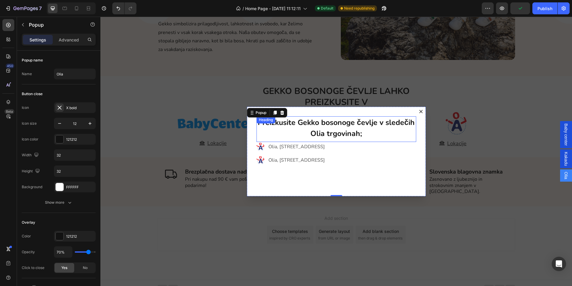
click at [383, 135] on p "⁠⁠⁠⁠⁠⁠⁠ Preizkusite Gekko bosonoge čevlje v sledečih Olia trgovinah;" at bounding box center [336, 128] width 158 height 22
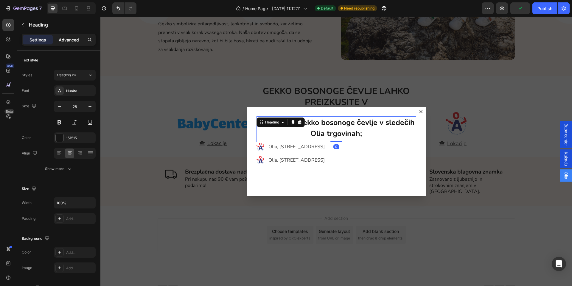
click at [64, 40] on p "Advanced" at bounding box center [69, 40] width 20 height 6
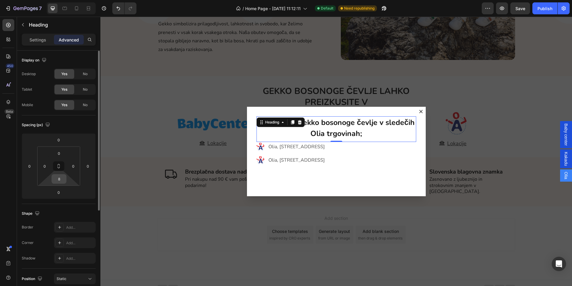
click at [63, 178] on input "8" at bounding box center [59, 178] width 12 height 9
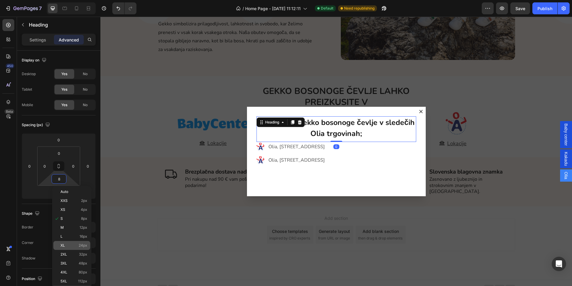
click at [68, 244] on p "XL 24px" at bounding box center [73, 245] width 27 height 4
type input "24"
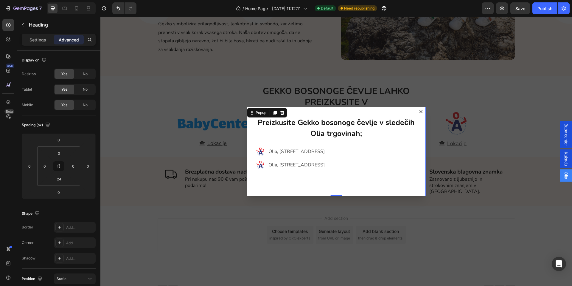
click at [360, 184] on div "⁠⁠⁠⁠⁠⁠⁠ Preizkusite Gekko bosonoge čevlje v sledečih Olia trgovinah; Heading Im…" at bounding box center [336, 151] width 179 height 89
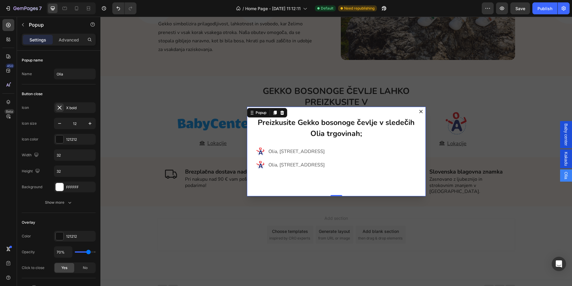
click at [419, 111] on button "Dialog content" at bounding box center [421, 112] width 10 height 10
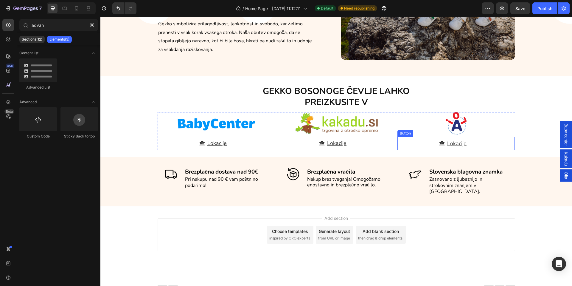
click at [469, 144] on link "Lokacije" at bounding box center [456, 143] width 35 height 13
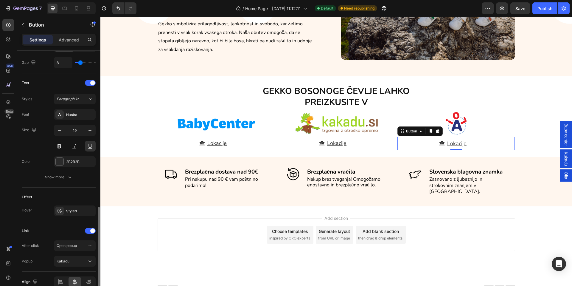
scroll to position [253, 0]
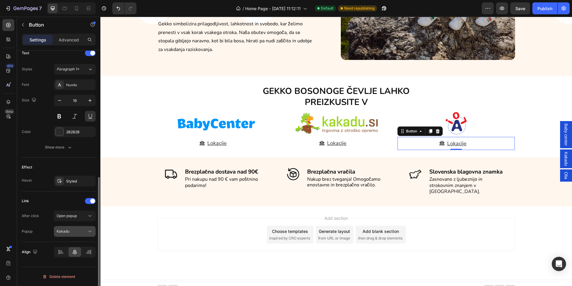
click at [68, 231] on span "Kakadu" at bounding box center [63, 231] width 13 height 4
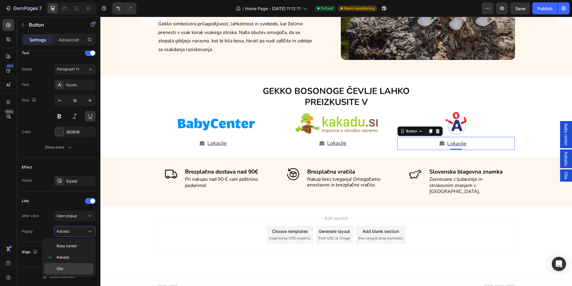
click at [62, 270] on span "Olia" at bounding box center [60, 268] width 7 height 5
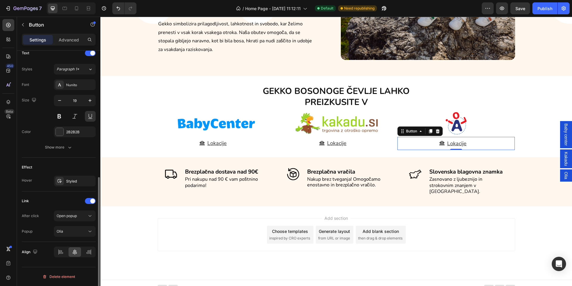
click at [47, 200] on div "Link" at bounding box center [59, 201] width 74 height 10
click at [351, 142] on div "Lokacije Button" at bounding box center [336, 142] width 118 height 13
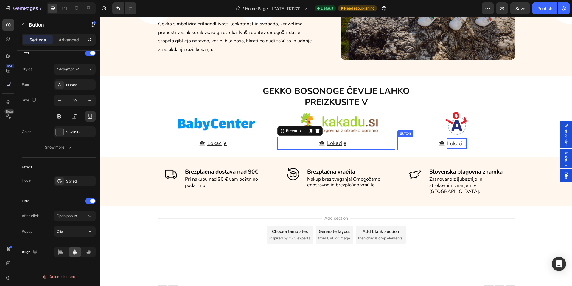
click at [458, 141] on span "Lokacije" at bounding box center [456, 143] width 19 height 7
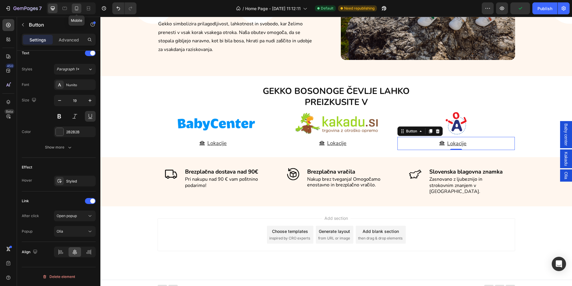
click at [77, 9] on icon at bounding box center [77, 8] width 6 height 6
type input "22"
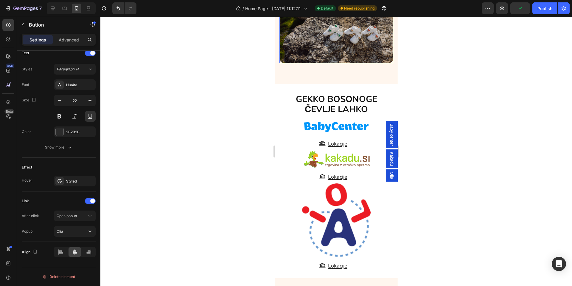
scroll to position [1827, 0]
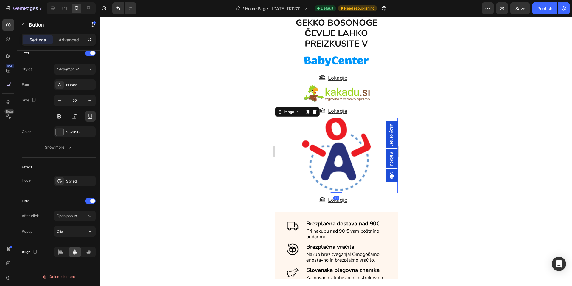
click at [332, 145] on img at bounding box center [336, 153] width 69 height 73
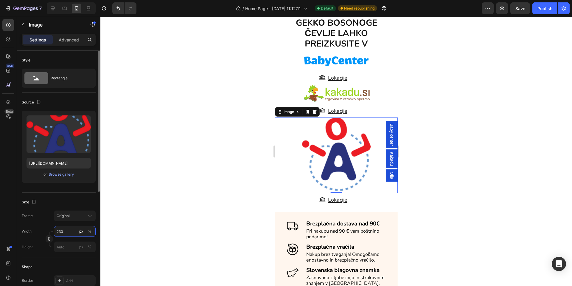
click at [67, 231] on input "230" at bounding box center [75, 231] width 42 height 11
type input "50"
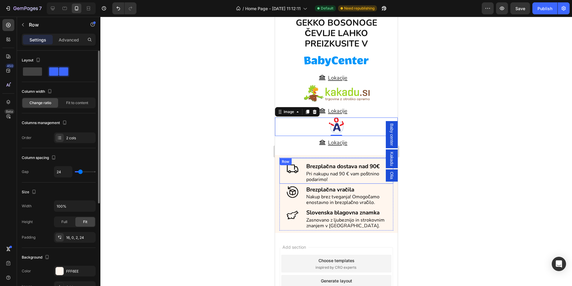
click at [320, 159] on div "Image Brezplačna dostava nad 90€ Text block Pri nakupu nad 90 € vam poštnino po…" at bounding box center [336, 171] width 114 height 26
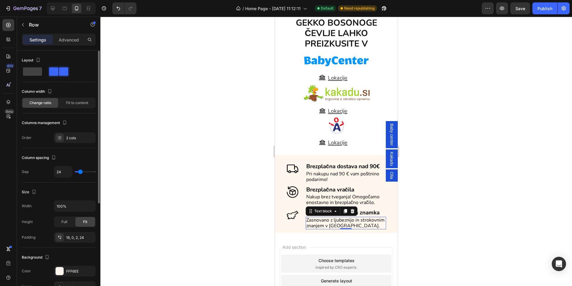
click at [372, 228] on p "Zasnovano z ljubeznijo in strokovnim znanjem v [GEOGRAPHIC_DATA]." at bounding box center [345, 222] width 79 height 11
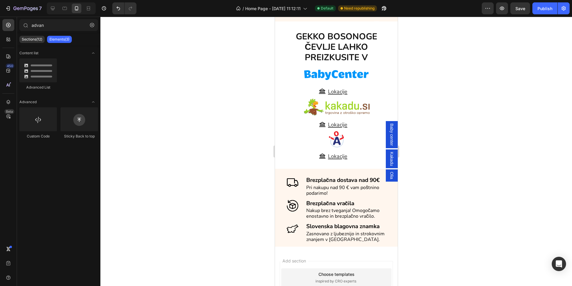
scroll to position [1827, 0]
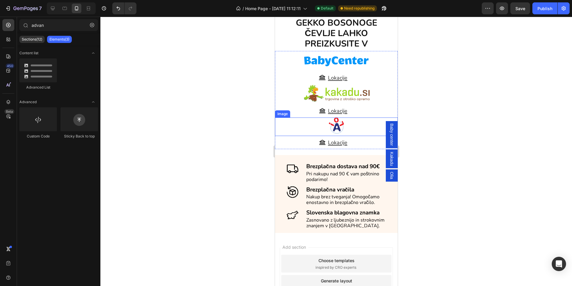
click at [302, 122] on div at bounding box center [336, 125] width 123 height 16
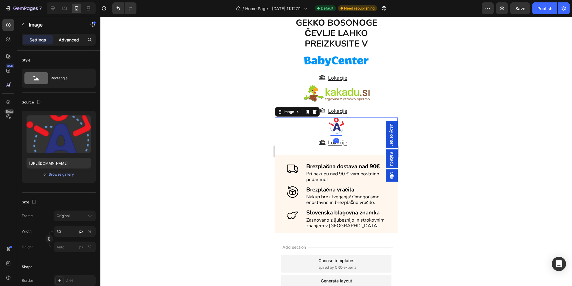
click at [66, 37] on p "Advanced" at bounding box center [69, 40] width 20 height 6
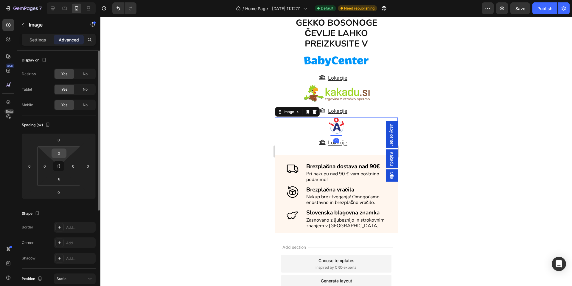
click at [55, 156] on input "0" at bounding box center [59, 153] width 12 height 9
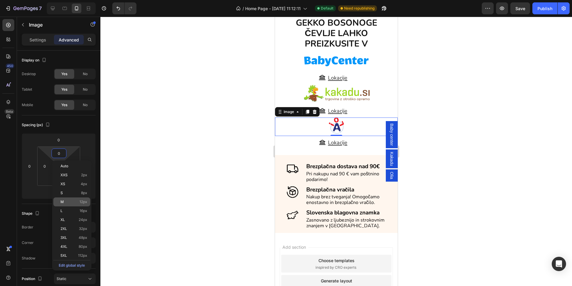
click at [63, 199] on div "M 12px" at bounding box center [71, 201] width 37 height 9
type input "12"
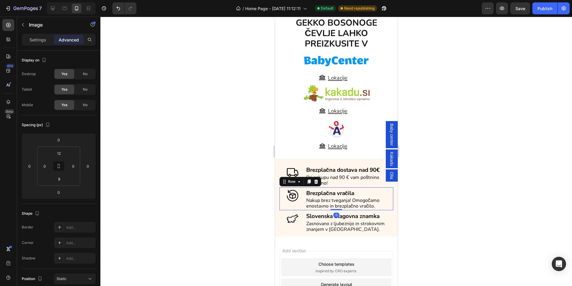
click at [281, 188] on div "Image Brezplačna vračila Text block Nakup brez tveganja! Omogočamo enostavno in…" at bounding box center [336, 198] width 114 height 23
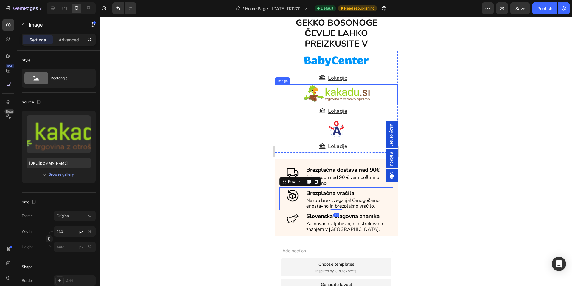
click at [290, 92] on div at bounding box center [336, 93] width 123 height 18
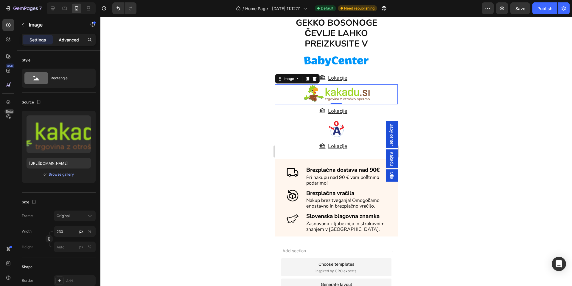
click at [66, 43] on div "Advanced" at bounding box center [69, 40] width 30 height 10
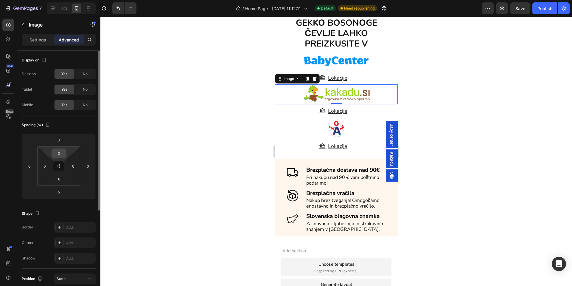
click at [60, 154] on input "0" at bounding box center [59, 153] width 12 height 9
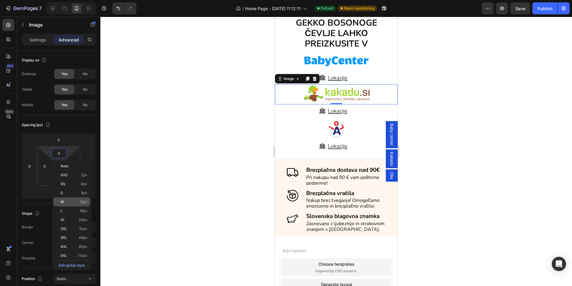
click at [77, 199] on div "M 12px" at bounding box center [71, 201] width 37 height 9
type input "12"
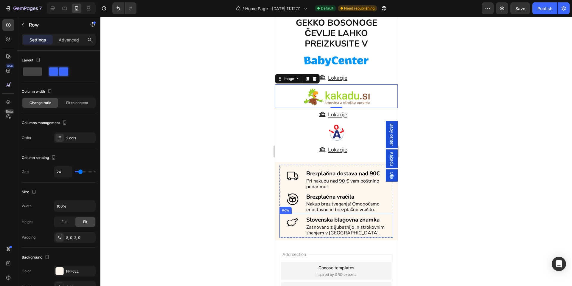
click at [301, 237] on div "Image Slovenska blagovna znamka Text block Zasnovano z ljubeznijo in strokovnim…" at bounding box center [336, 225] width 114 height 23
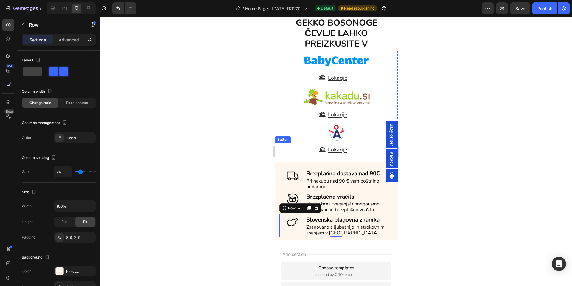
click at [303, 147] on div "Lokacije Button" at bounding box center [336, 149] width 123 height 13
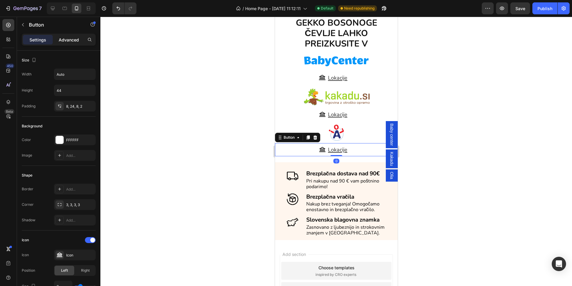
click at [69, 42] on p "Advanced" at bounding box center [69, 40] width 20 height 6
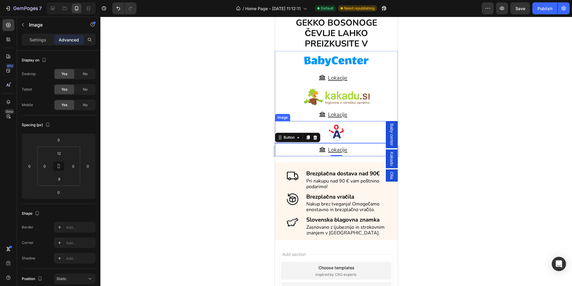
click at [304, 128] on div at bounding box center [336, 133] width 123 height 16
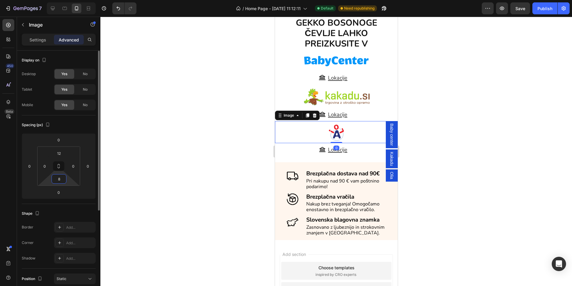
click at [65, 180] on input "8" at bounding box center [59, 178] width 12 height 9
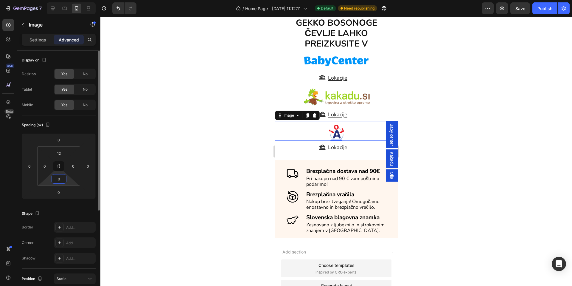
type input "0"
click at [63, 203] on div "Spacing (px) 0 0 0 0 12 0 0 0" at bounding box center [59, 159] width 74 height 88
click at [296, 201] on div "Image" at bounding box center [292, 197] width 12 height 12
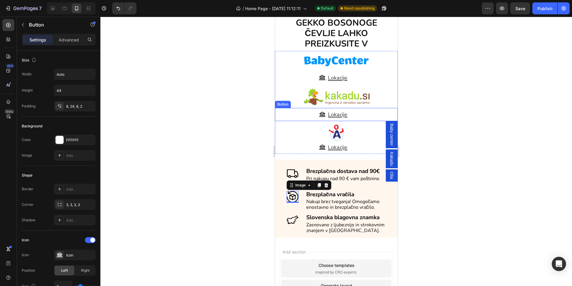
click at [351, 113] on div "Lokacije Button" at bounding box center [336, 114] width 123 height 13
click at [65, 38] on p "Advanced" at bounding box center [69, 40] width 20 height 6
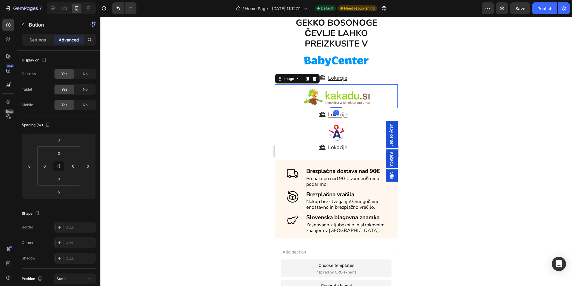
click at [289, 94] on div at bounding box center [336, 97] width 123 height 18
click at [56, 180] on input "8" at bounding box center [59, 178] width 12 height 9
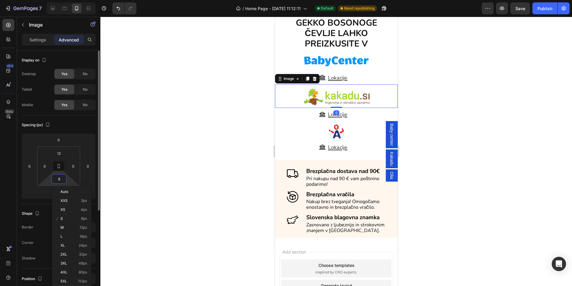
type input "0"
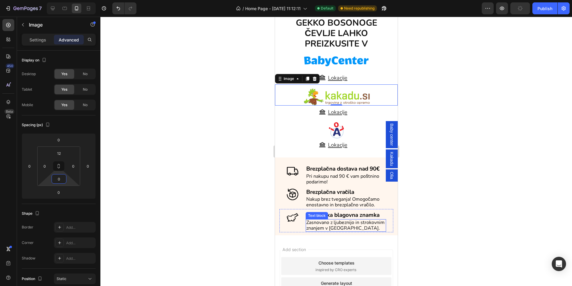
click at [315, 218] on div "Text block" at bounding box center [317, 215] width 20 height 5
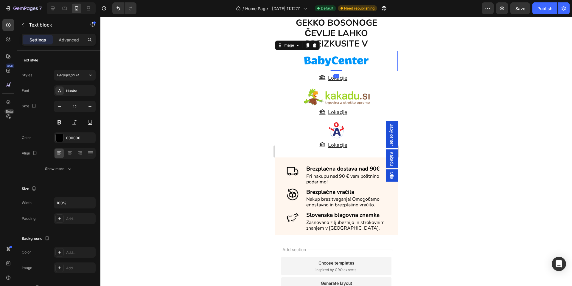
click at [377, 67] on div at bounding box center [336, 61] width 123 height 20
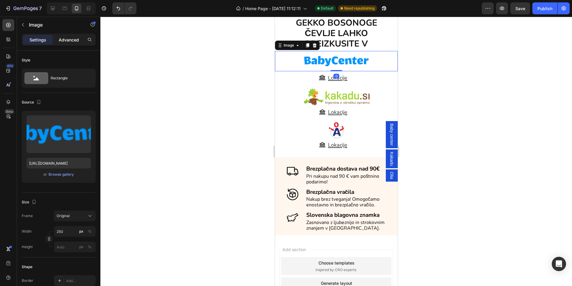
click at [64, 38] on p "Advanced" at bounding box center [69, 40] width 20 height 6
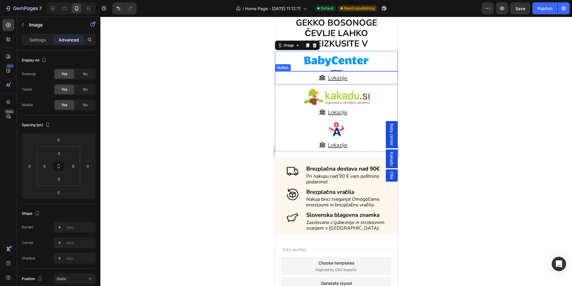
click at [296, 75] on div "Lokacije Button" at bounding box center [336, 77] width 123 height 13
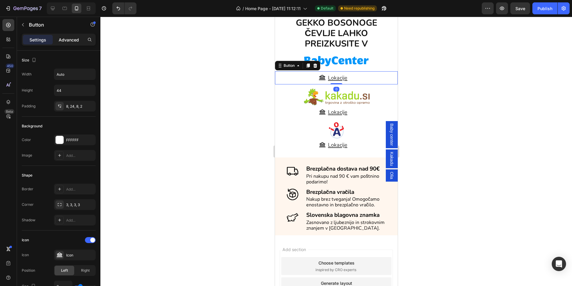
click at [61, 41] on p "Advanced" at bounding box center [69, 40] width 20 height 6
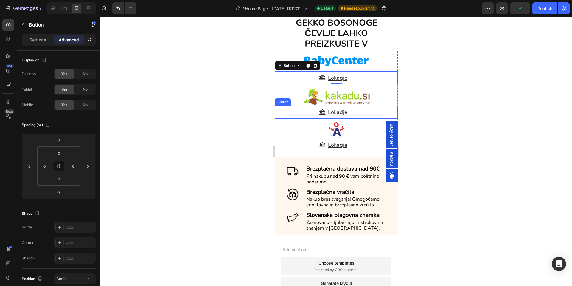
click at [299, 112] on div "Lokacije Button" at bounding box center [336, 111] width 123 height 13
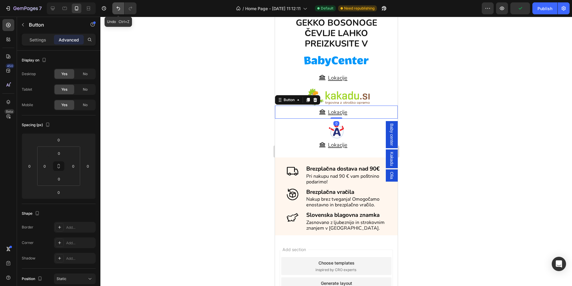
click at [119, 8] on icon "Undo/Redo" at bounding box center [118, 8] width 6 height 6
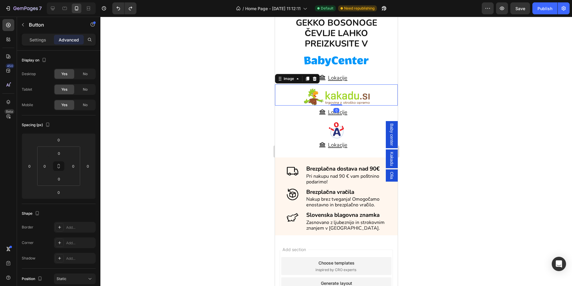
click at [374, 92] on div at bounding box center [336, 97] width 123 height 18
click at [62, 176] on input "0" at bounding box center [59, 178] width 12 height 9
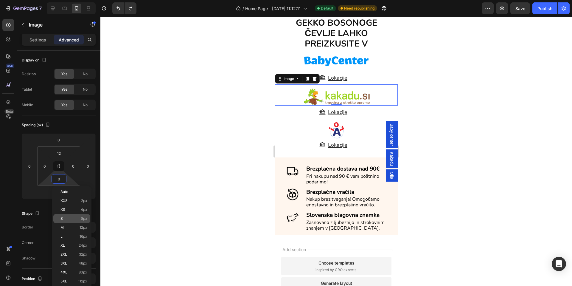
click at [74, 220] on p "S 8px" at bounding box center [73, 218] width 27 height 4
type input "8"
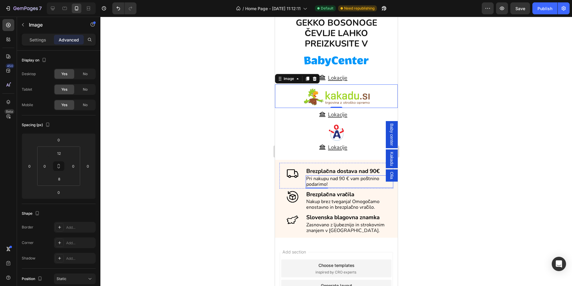
click at [312, 186] on span "Pri nakupu nad 90 € vam poštnino podarimo!" at bounding box center [342, 181] width 73 height 12
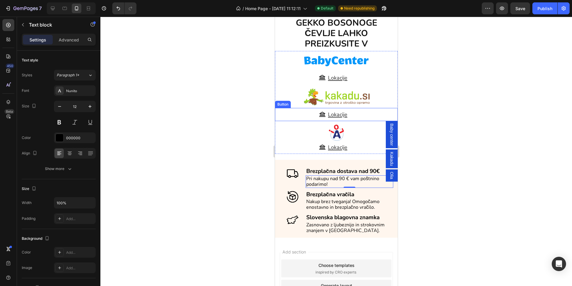
click at [362, 112] on div "Lokacije Button" at bounding box center [336, 114] width 123 height 13
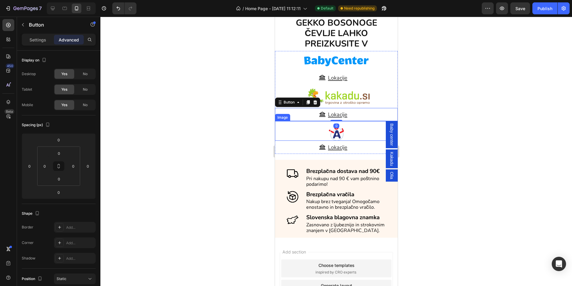
click at [356, 133] on div at bounding box center [336, 133] width 123 height 16
click at [355, 116] on div "Lokacije Button" at bounding box center [336, 114] width 123 height 13
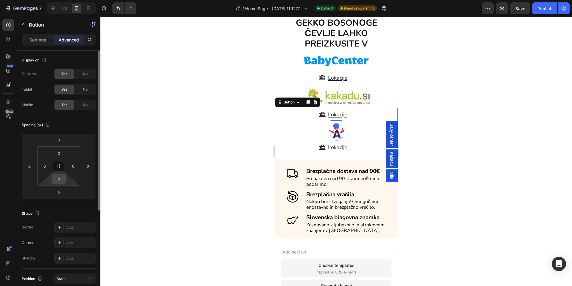
click at [62, 180] on input "0" at bounding box center [59, 178] width 12 height 9
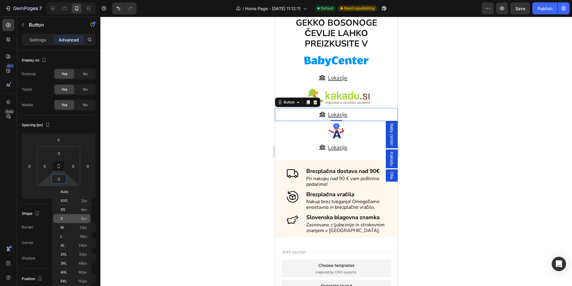
click at [67, 218] on p "S 8px" at bounding box center [73, 218] width 27 height 4
type input "8"
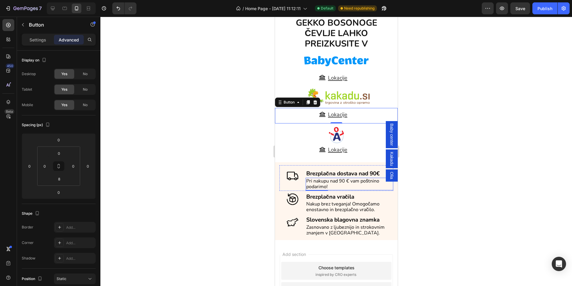
click at [349, 187] on p "Pri nakupu nad 90 € vam poštnino podarimo!" at bounding box center [349, 183] width 86 height 11
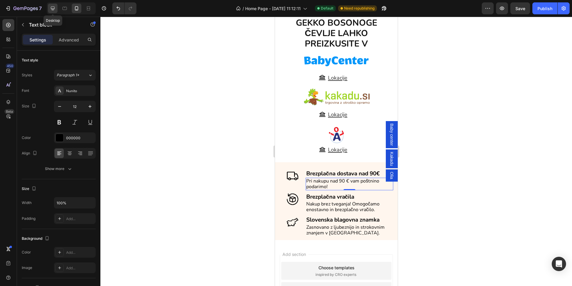
click at [49, 8] on div at bounding box center [53, 9] width 10 height 10
type input "13"
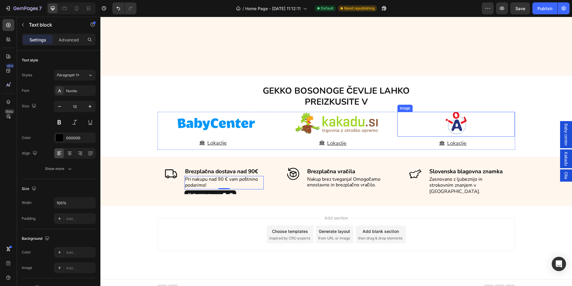
scroll to position [1514, 0]
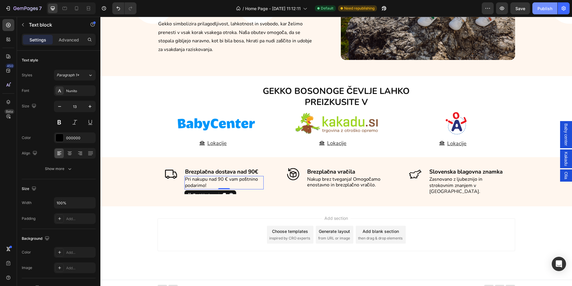
click at [544, 5] on div "Publish" at bounding box center [544, 8] width 15 height 6
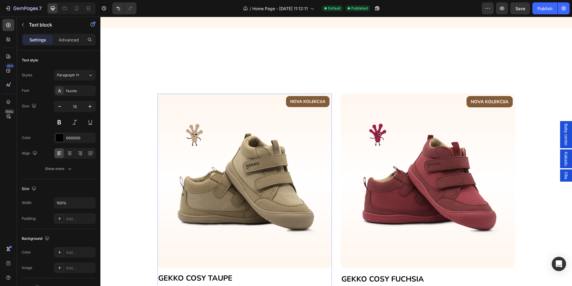
scroll to position [402, 0]
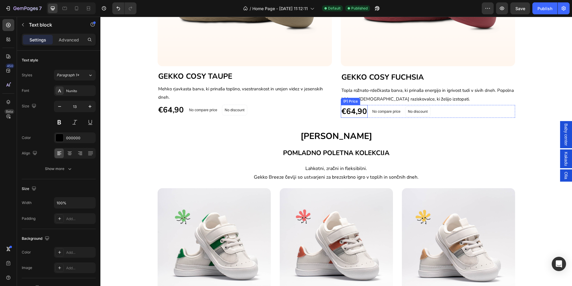
click at [356, 115] on div "€64,90" at bounding box center [354, 111] width 27 height 13
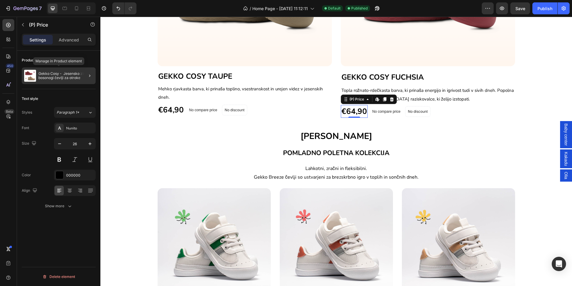
click at [46, 71] on p "Gekko Cosy - Jesensko zimski bosonogi čevlji za otroke" at bounding box center [65, 75] width 55 height 8
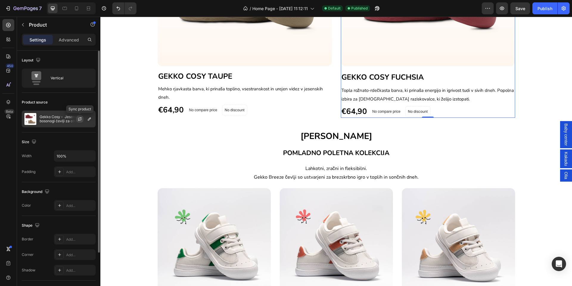
click at [77, 119] on button "button" at bounding box center [79, 118] width 7 height 7
click at [51, 120] on div at bounding box center [66, 119] width 54 height 4
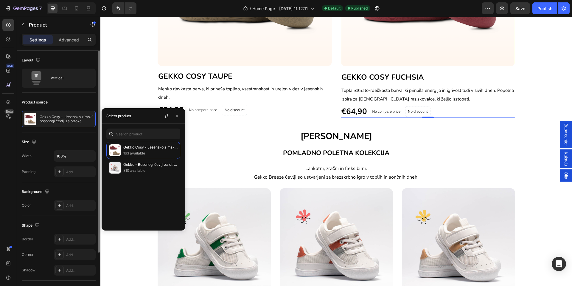
click at [20, 131] on div "Layout Vertical Product source Gekko Cosy - Jesensko zimski bosonogi čevlji za …" at bounding box center [58, 210] width 83 height 319
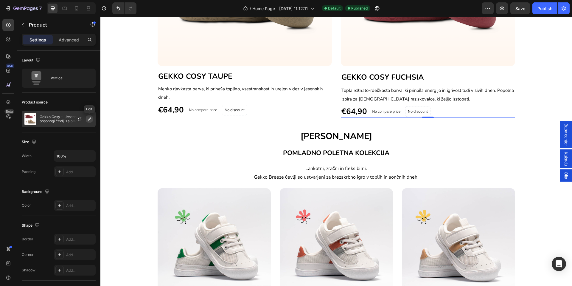
click at [90, 120] on icon "button" at bounding box center [89, 118] width 5 height 5
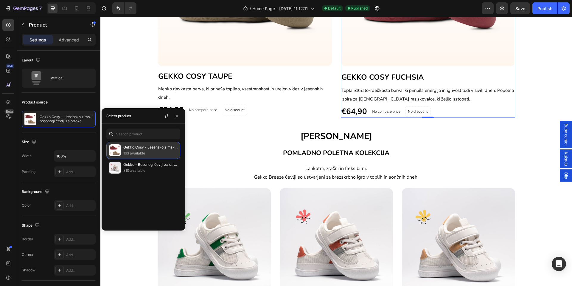
click at [167, 147] on p "Gekko Cosy - Jesensko zimski bosonogi čevlji za otroke" at bounding box center [150, 147] width 54 height 6
click at [137, 148] on p "Gekko Cosy - Jesensko zimski bosonogi čevlji za otroke" at bounding box center [150, 147] width 54 height 6
click at [118, 152] on img at bounding box center [115, 150] width 12 height 12
click at [113, 150] on img at bounding box center [115, 150] width 12 height 12
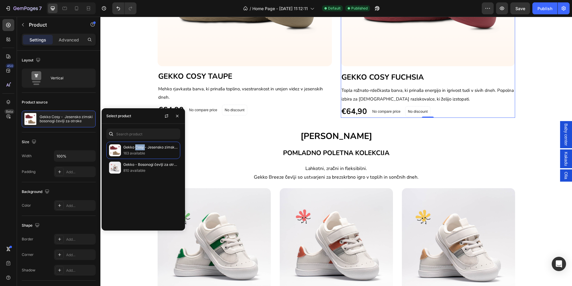
click at [109, 150] on div at bounding box center [109, 150] width 0 height 0
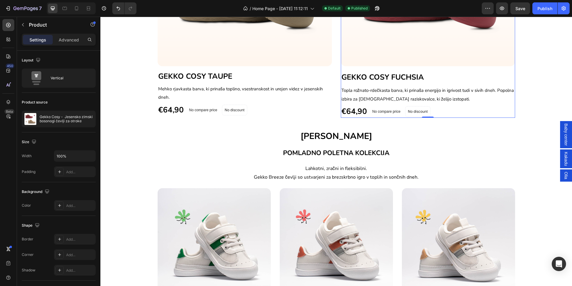
click at [169, 0] on div "Close" at bounding box center [286, 0] width 572 height 0
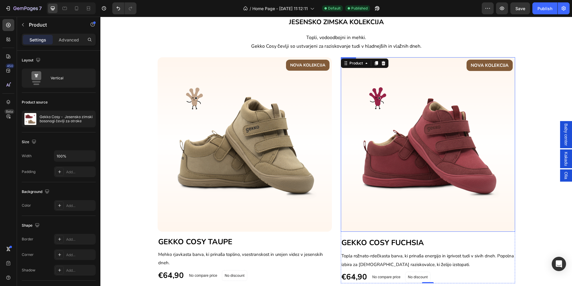
scroll to position [223, 0]
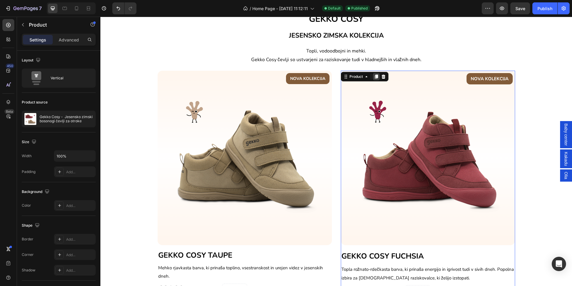
click at [374, 76] on icon at bounding box center [375, 76] width 3 height 4
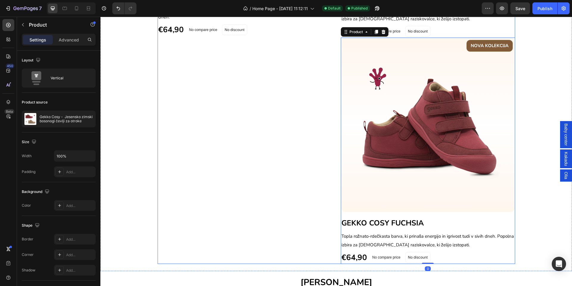
scroll to position [527, 0]
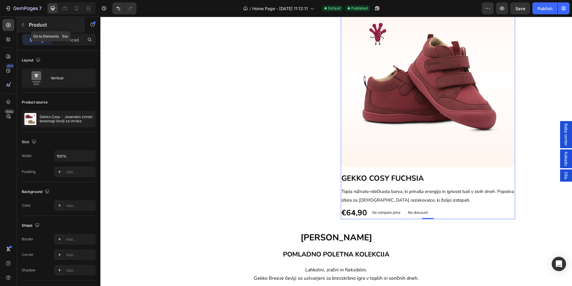
click at [29, 25] on div "Product" at bounding box center [51, 24] width 68 height 15
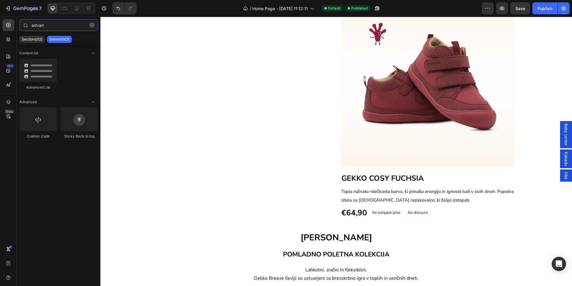
drag, startPoint x: 48, startPoint y: 24, endPoint x: 15, endPoint y: 26, distance: 33.1
click at [15, 26] on div "450 Beta advan Sections(12) Elements(3) Content list Advanced List Advanced Cus…" at bounding box center [50, 151] width 100 height 269
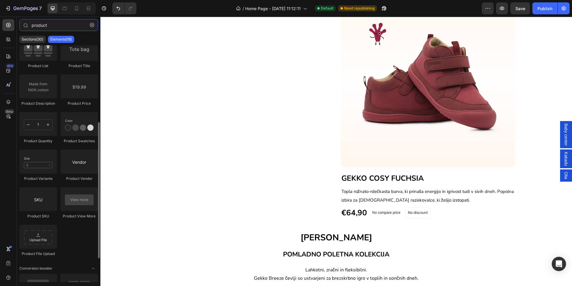
scroll to position [175, 0]
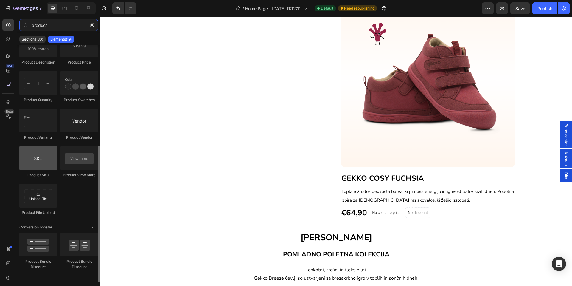
type input "product"
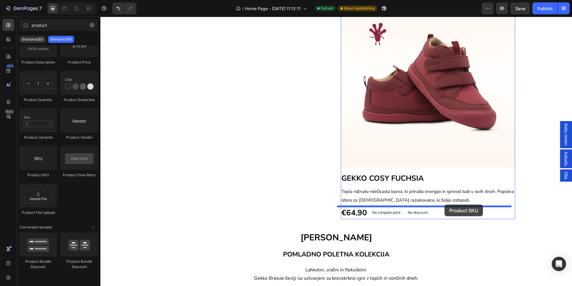
drag, startPoint x: 148, startPoint y: 181, endPoint x: 444, endPoint y: 204, distance: 297.3
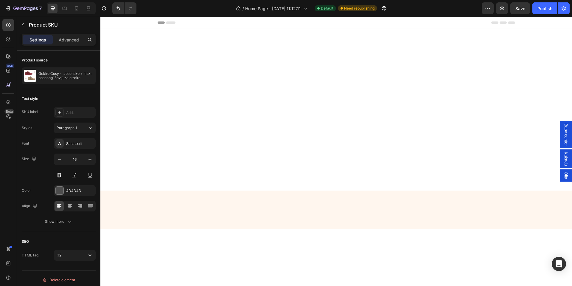
scroll to position [527, 0]
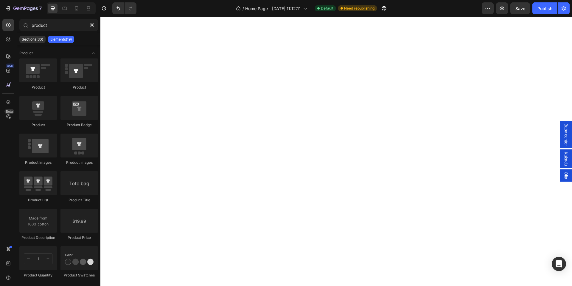
scroll to position [130, 0]
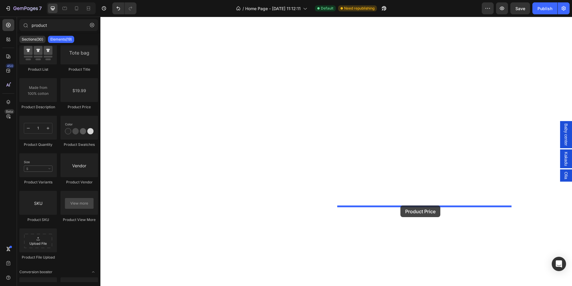
drag, startPoint x: 174, startPoint y: 113, endPoint x: 400, endPoint y: 205, distance: 244.2
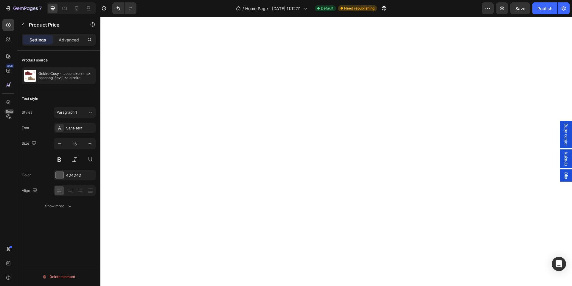
click at [44, 80] on div "Gekko Cosy - Jesensko zimski bosonogi čevlji za otroke" at bounding box center [59, 75] width 74 height 17
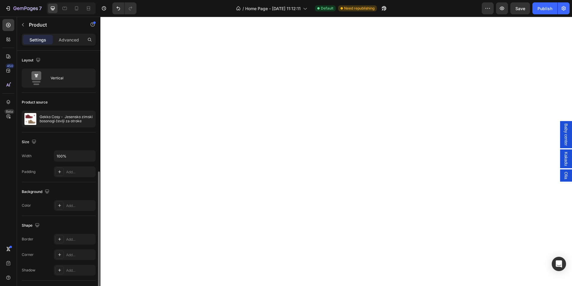
scroll to position [67, 0]
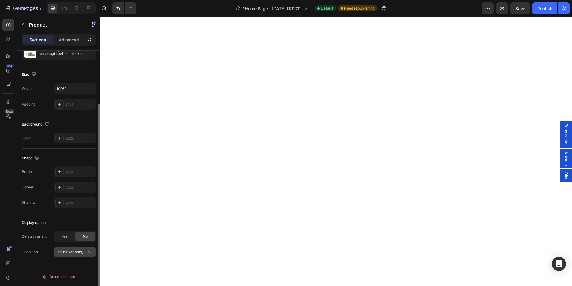
click at [91, 251] on icon at bounding box center [90, 252] width 6 height 6
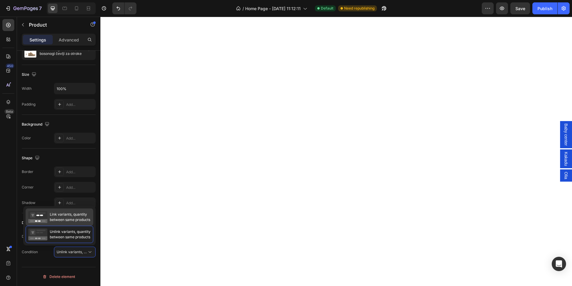
click at [57, 218] on span "Link variants, quantity between same products" at bounding box center [70, 217] width 41 height 11
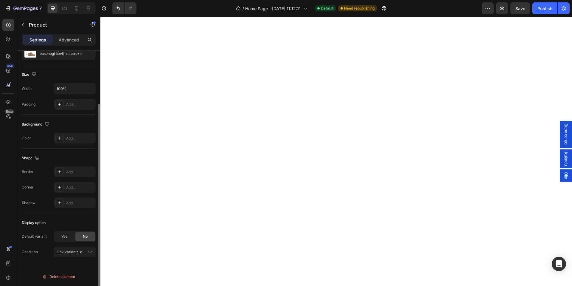
click at [55, 216] on div "Display option Default variant Yes No Condition Link variants, quantity <br> be…" at bounding box center [59, 237] width 74 height 49
click at [66, 251] on span "Link variants, quantity <br> between same products" at bounding box center [101, 251] width 88 height 4
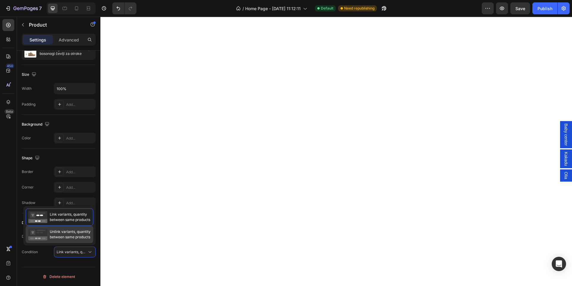
click at [62, 232] on span "Unlink variants, quantity between same products" at bounding box center [70, 234] width 41 height 11
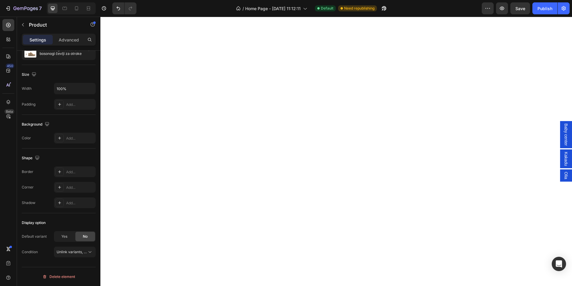
scroll to position [393, 0]
click at [556, 261] on icon "Open Intercom Messenger" at bounding box center [559, 264] width 8 height 8
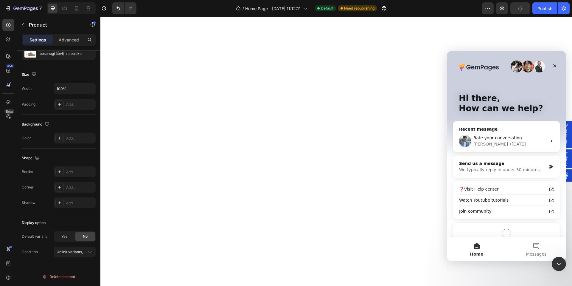
scroll to position [0, 0]
click at [497, 167] on div "We typically reply in under 30 minutes" at bounding box center [502, 170] width 87 height 6
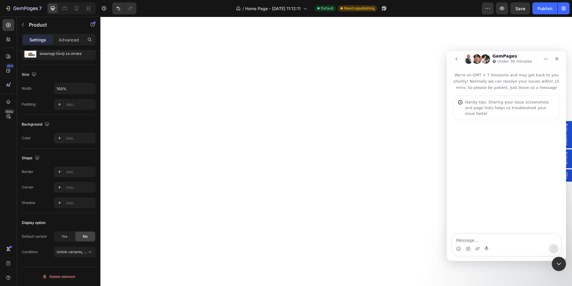
click at [489, 240] on textarea "Message…" at bounding box center [506, 239] width 109 height 10
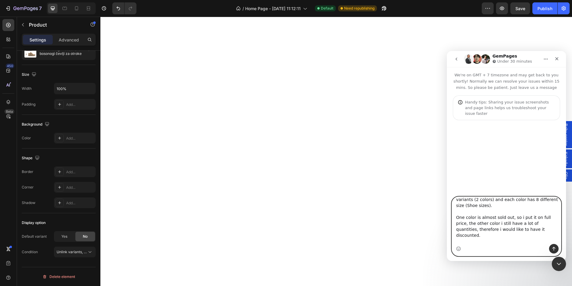
scroll to position [28, 0]
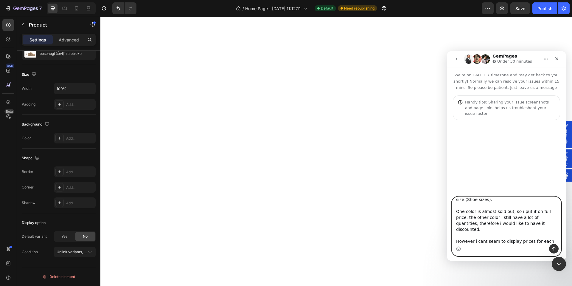
type textarea "Hey Gempages Team. I hope you are doing fine? I need your help. I have 1 produc…"
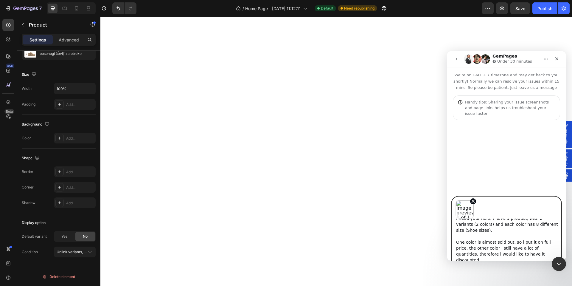
scroll to position [29, 0]
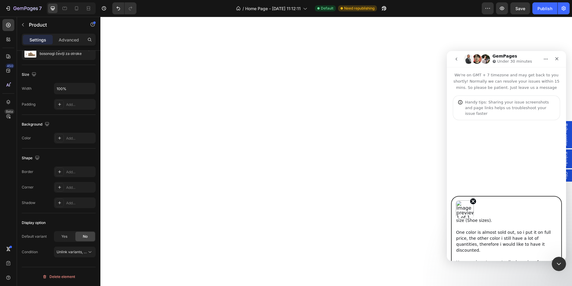
click at [548, 255] on textarea "Hey Gempages Team. I hope you are doing fine? I need your help. I have 1 produc…" at bounding box center [506, 241] width 109 height 47
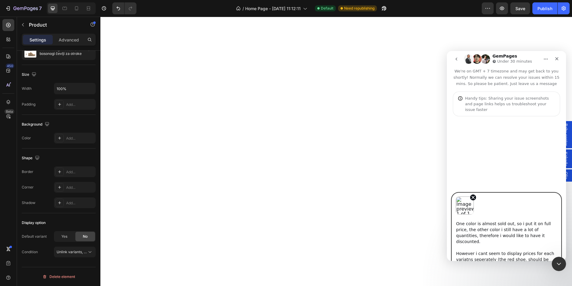
scroll to position [35, 0]
click at [529, 257] on textarea "Hey Gempages Team. I hope you are doing fine? I need your help. I have 1 produc…" at bounding box center [506, 237] width 109 height 47
click at [515, 253] on textarea "Hey Gempages Team. I hope you are doing fine? I need your help. I have 1 produc…" at bounding box center [506, 237] width 109 height 47
drag, startPoint x: 530, startPoint y: 252, endPoint x: 531, endPoint y: 258, distance: 5.7
click at [531, 258] on textarea "Hey Gempages Team. I hope you are doing fine? I need your help. I have 1 produc…" at bounding box center [506, 237] width 109 height 47
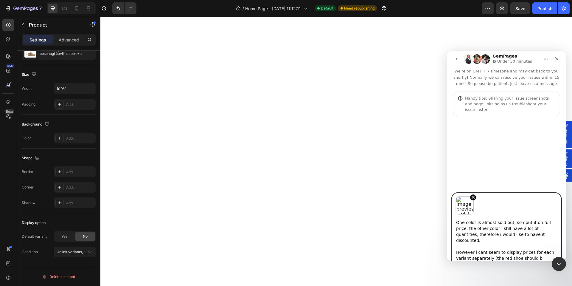
scroll to position [29, 0]
click at [490, 257] on textarea "Hey Gempages Team. I hope you are doing fine? I need your help. I have 1 produc…" at bounding box center [506, 237] width 109 height 47
click at [491, 257] on textarea "Hey Gempages Team. I hope you are doing fine? I need your help. I have 1 produc…" at bounding box center [506, 237] width 109 height 47
click at [490, 256] on textarea "Hey Gempages Team. I hope you are doing fine? I need your help. I have 1 produc…" at bounding box center [506, 237] width 109 height 47
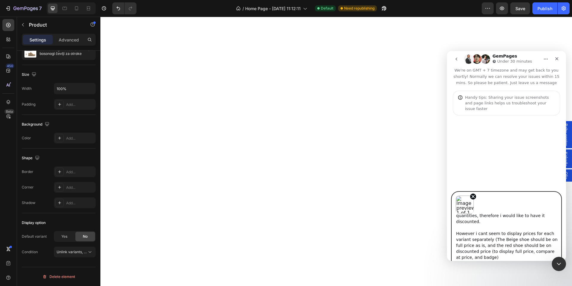
scroll to position [58, 0]
type textarea "Hey Gempages Team. I hope you are doing fine? I need your help. I have 1 produc…"
click at [500, 165] on div "Intercom messenger" at bounding box center [506, 153] width 119 height 77
click at [509, 242] on textarea "Hey Gempages Team. I hope you are doing fine? I need your help. I have 1 produc…" at bounding box center [506, 237] width 109 height 47
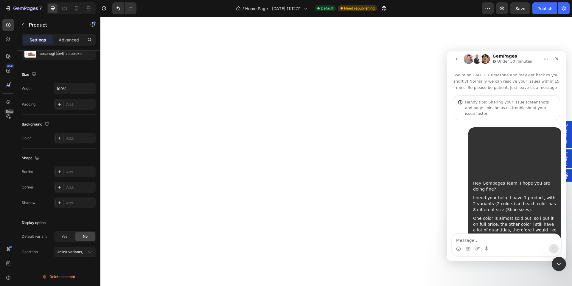
scroll to position [42, 0]
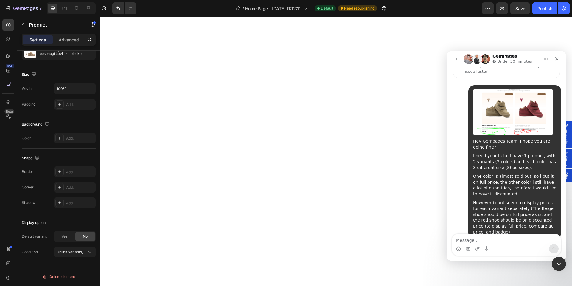
click at [499, 111] on img "user says…" at bounding box center [513, 112] width 80 height 46
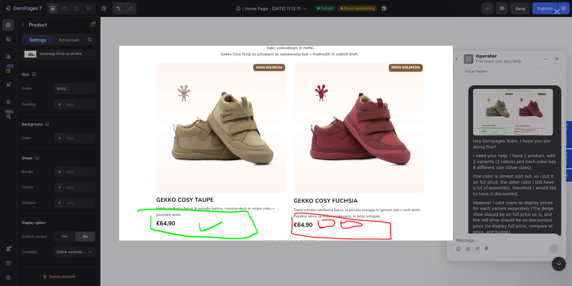
click at [518, 69] on div "Intercom messenger" at bounding box center [286, 143] width 572 height 286
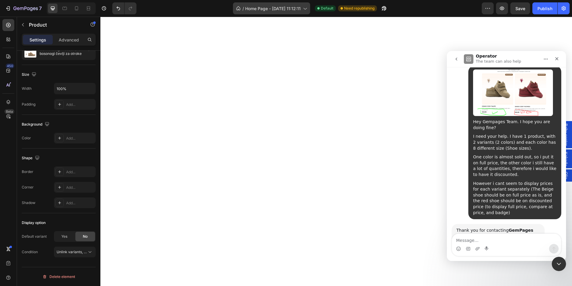
scroll to position [98, 0]
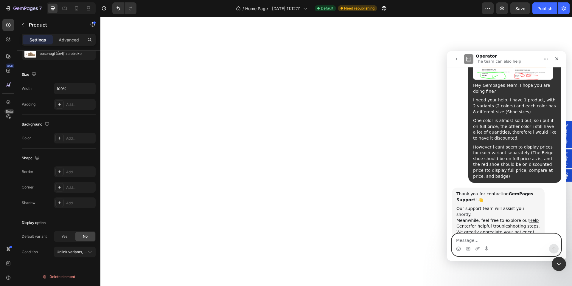
click at [490, 240] on textarea "Message…" at bounding box center [506, 239] width 109 height 10
type textarea "This are my 2 products:"
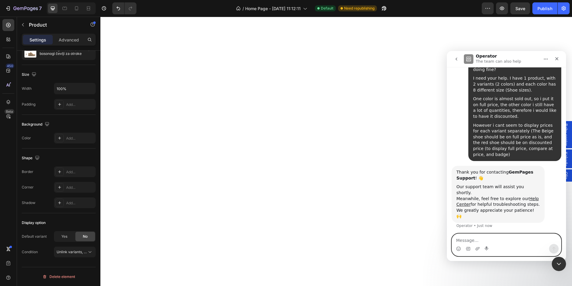
scroll to position [149, 0]
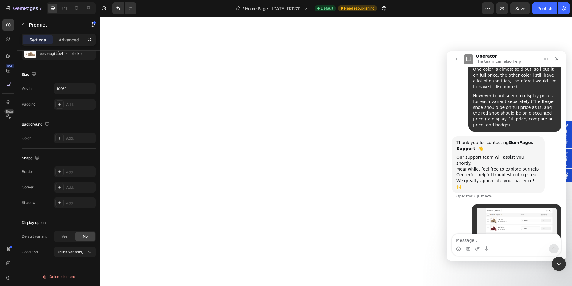
click at [493, 244] on div "Intercom messenger" at bounding box center [506, 249] width 109 height 10
click at [487, 236] on textarea "Message…" at bounding box center [506, 239] width 109 height 10
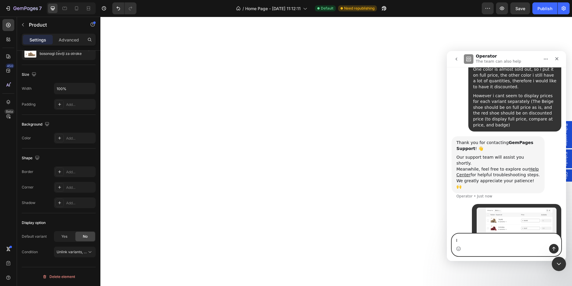
type textarea "I"
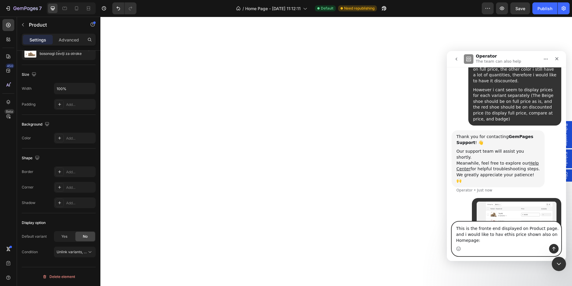
type textarea "This is the fronte end displayed on Product page. and i would like to hav ethis…"
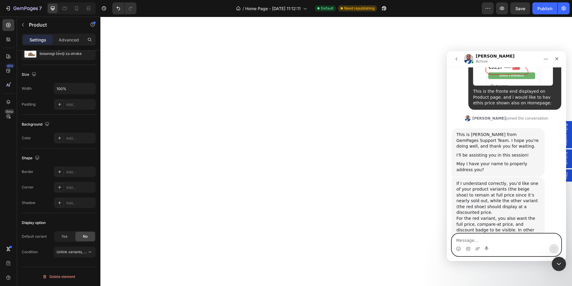
scroll to position [383, 0]
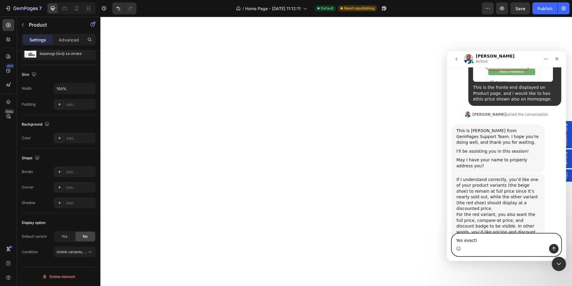
type textarea "Yes exactly"
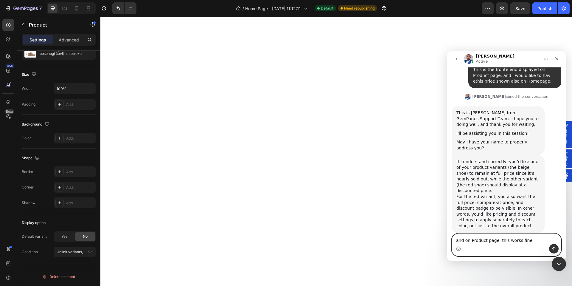
type textarea "and on Product page, this works fine."
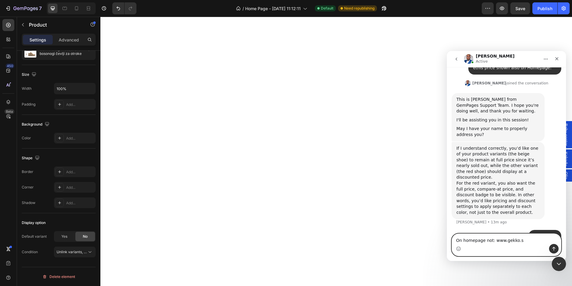
type textarea "On homepage not: www.gekko.si"
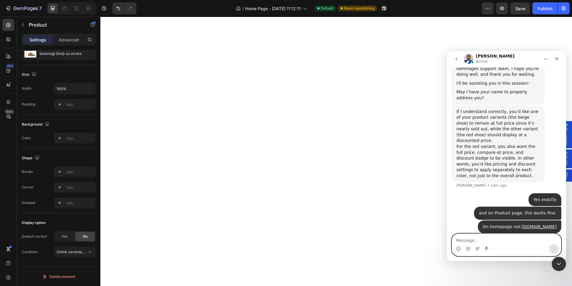
scroll to position [482, 0]
click at [559, 262] on icon "Close Intercom Messenger" at bounding box center [557, 262] width 7 height 7
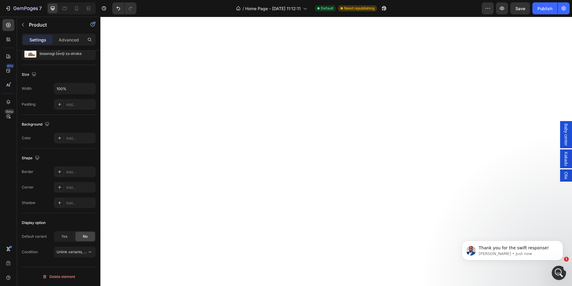
scroll to position [455, 0]
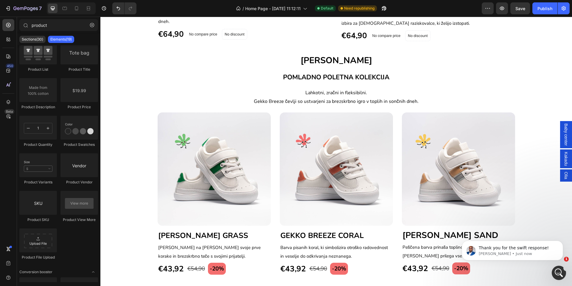
scroll to position [478, 0]
click at [505, 251] on p "Davies • Just now" at bounding box center [517, 253] width 77 height 5
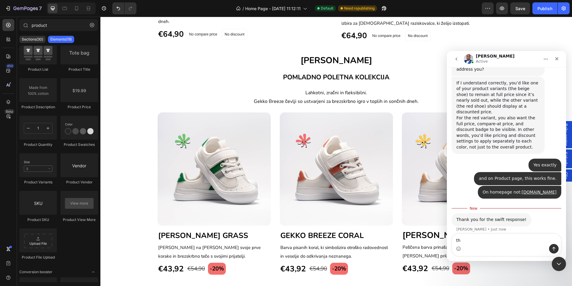
type textarea "t"
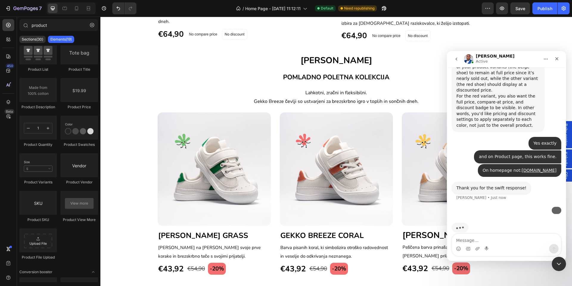
scroll to position [518, 0]
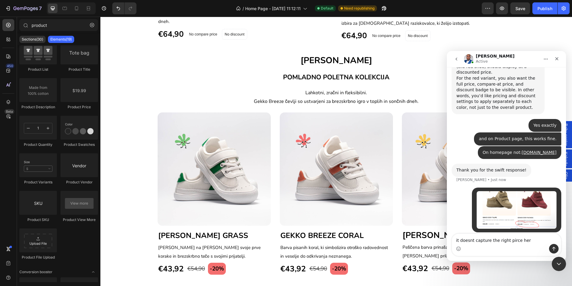
type textarea "it doesnt capture the right pirce here"
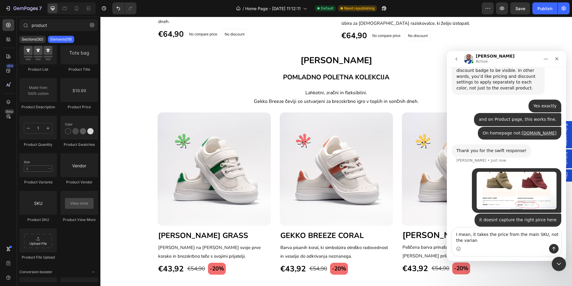
type textarea "I mean, it takes the price from the main SKU, not the variant"
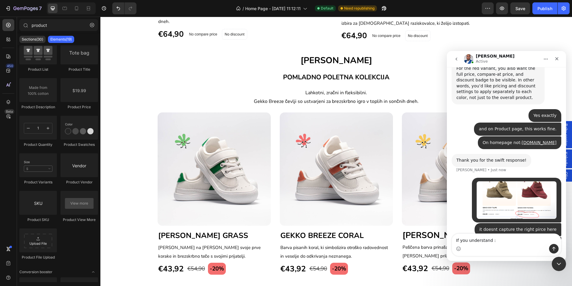
type textarea "If you understand :)"
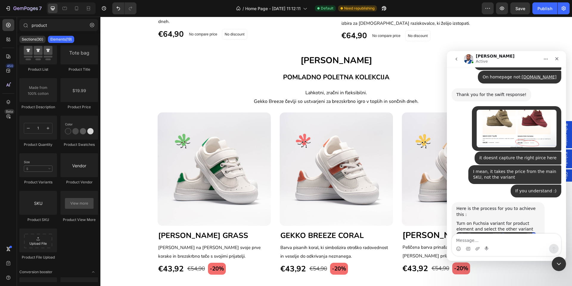
scroll to position [616, 0]
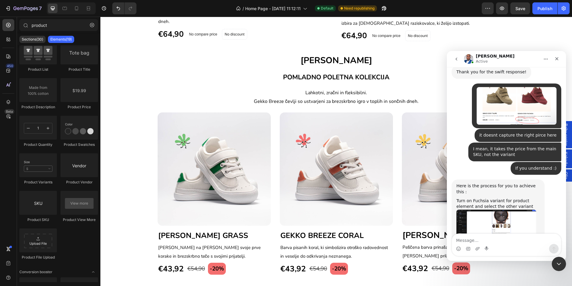
click at [502, 209] on img "Davies says…" at bounding box center [496, 230] width 80 height 42
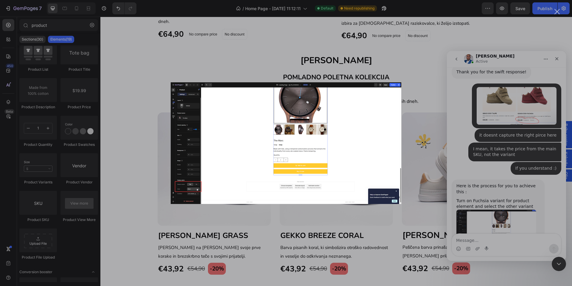
click at [279, 177] on img "Close" at bounding box center [286, 143] width 231 height 122
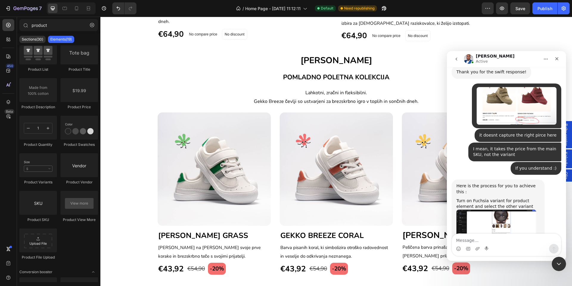
click at [488, 209] on img "Davies says…" at bounding box center [496, 230] width 80 height 42
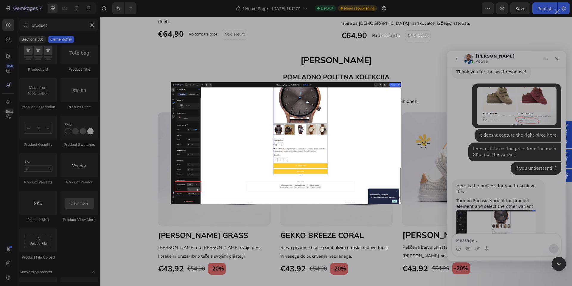
click at [545, 189] on div "Intercom messenger" at bounding box center [286, 143] width 572 height 286
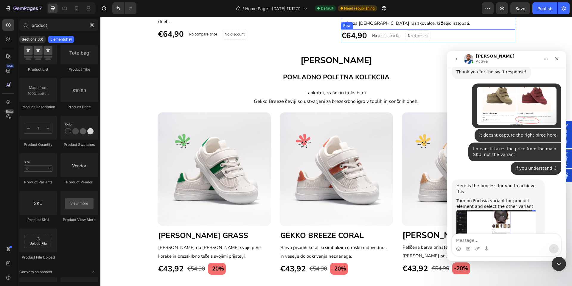
click at [431, 42] on div "€64,90 (P) Price (P) Price No compare price Compare Price No discount Not be di…" at bounding box center [428, 35] width 174 height 13
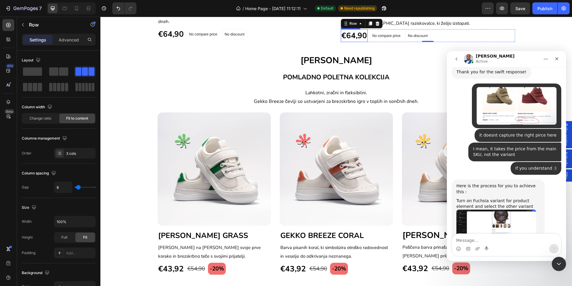
click at [357, 42] on div "€64,90" at bounding box center [354, 35] width 27 height 13
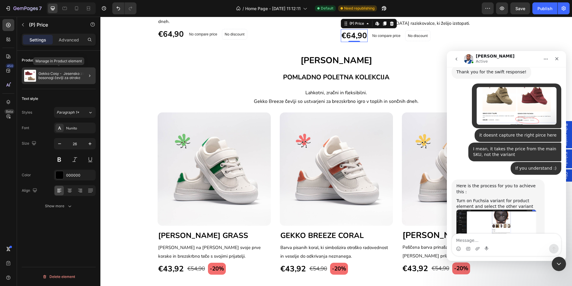
click at [57, 79] on p "Gekko Cosy - Jesensko zimski bosonogi čevlji za otroke" at bounding box center [65, 75] width 55 height 8
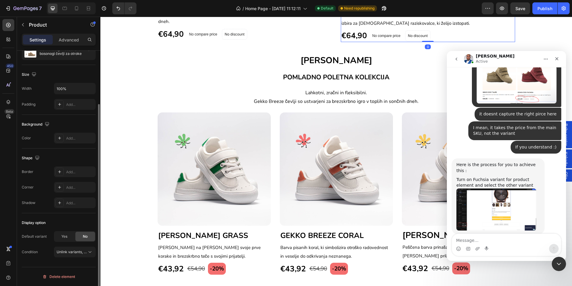
scroll to position [639, 0]
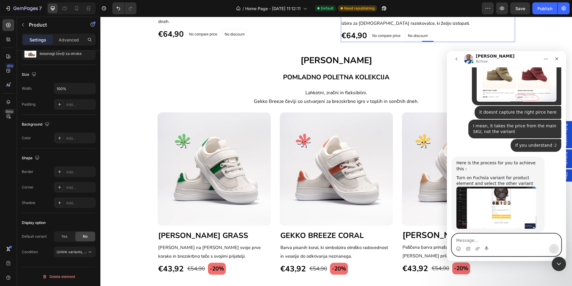
click at [491, 238] on textarea "Message…" at bounding box center [506, 239] width 109 height 10
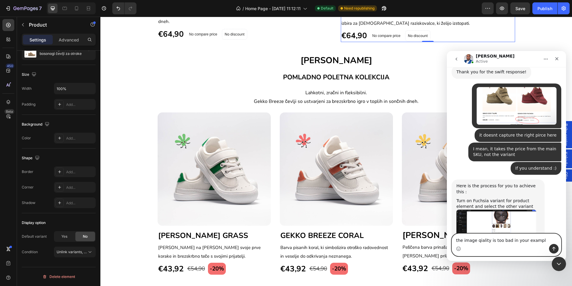
type textarea "the image qiality is too bad in your example"
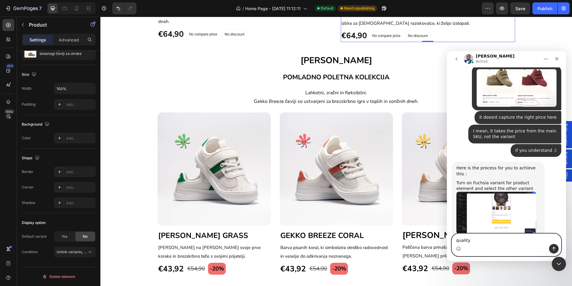
type textarea "quality*"
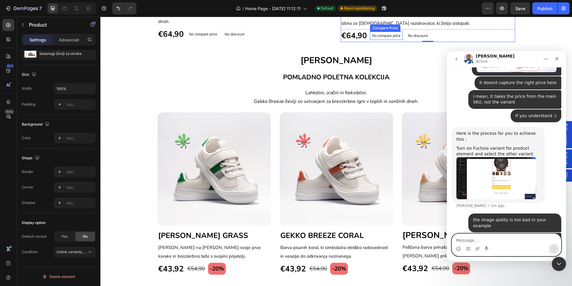
scroll to position [670, 0]
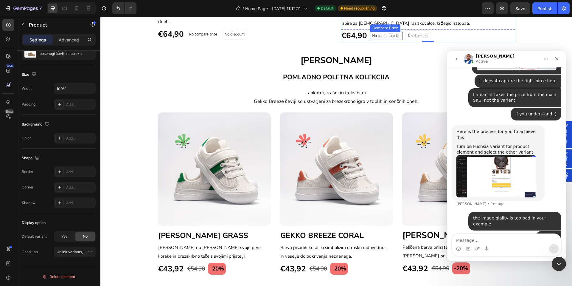
click at [383, 38] on p "No compare price" at bounding box center [386, 36] width 28 height 4
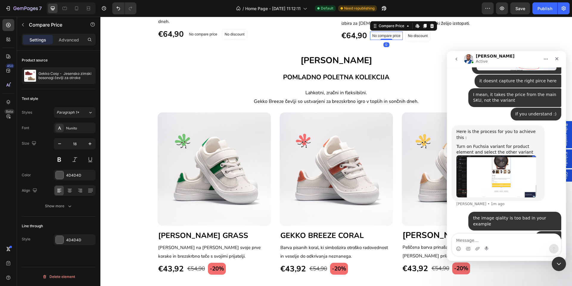
scroll to position [0, 0]
click at [503, 240] on textarea "Message…" at bounding box center [506, 239] width 109 height 10
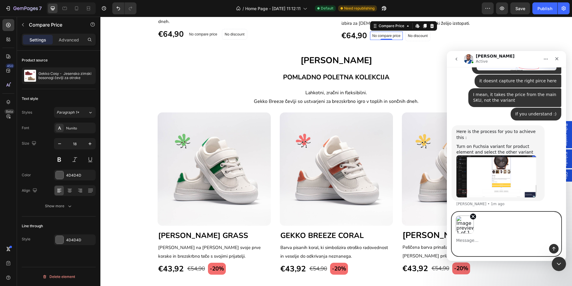
scroll to position [692, 0]
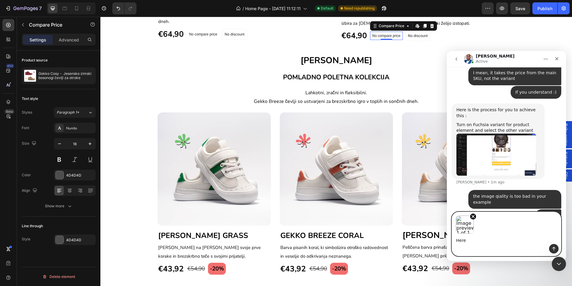
type textarea "Here?"
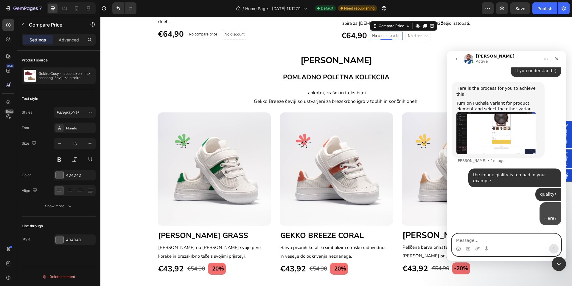
scroll to position [733, 0]
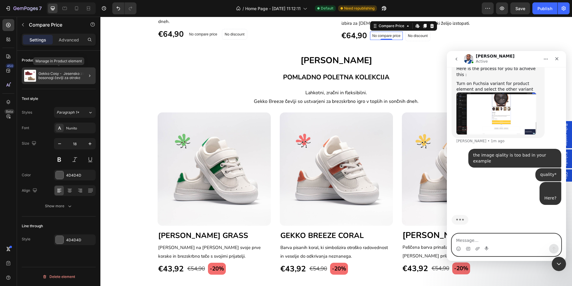
click at [55, 72] on p "Gekko Cosy - Jesensko zimski bosonogi čevlji za otroke" at bounding box center [65, 75] width 55 height 8
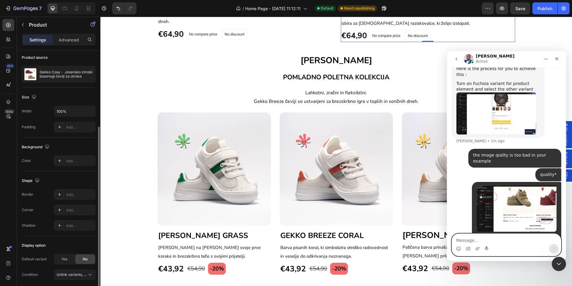
scroll to position [67, 0]
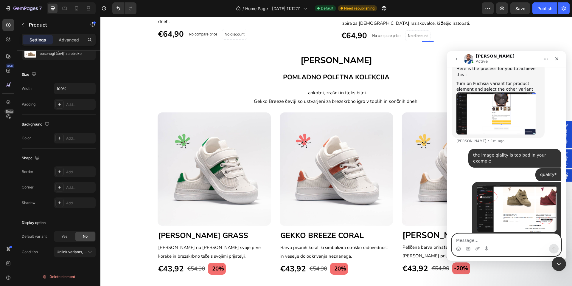
click at [497, 92] on img "Davies says…" at bounding box center [496, 113] width 80 height 42
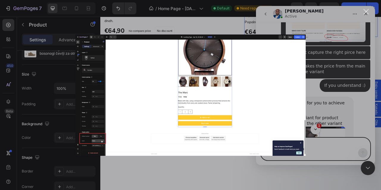
click at [325, 64] on div "Intercom messenger" at bounding box center [190, 95] width 381 height 190
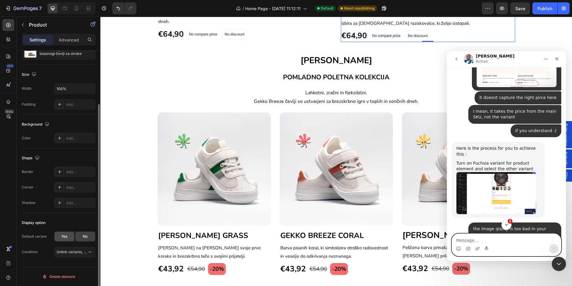
click at [63, 236] on span "Yes" at bounding box center [64, 236] width 6 height 5
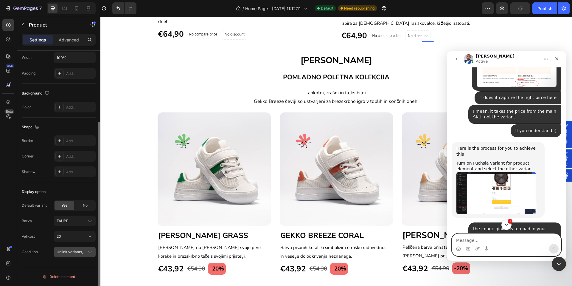
click at [88, 251] on icon at bounding box center [90, 252] width 6 height 6
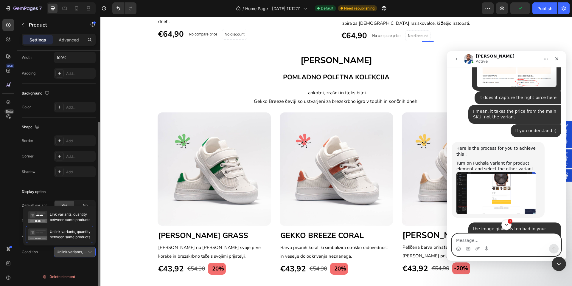
click at [88, 251] on icon at bounding box center [90, 252] width 6 height 6
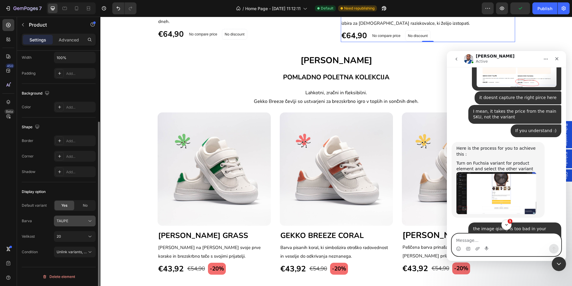
click at [89, 222] on icon at bounding box center [90, 221] width 6 height 6
click at [88, 220] on icon at bounding box center [90, 221] width 6 height 6
click at [70, 246] on span "FUCHSIA" at bounding box center [64, 245] width 16 height 5
click at [504, 243] on textarea "Message…" at bounding box center [506, 239] width 109 height 10
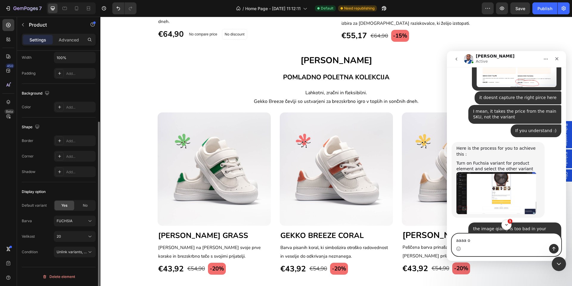
type textarea "aaaa ok"
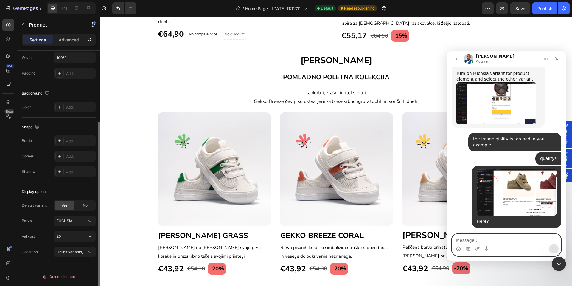
scroll to position [755, 0]
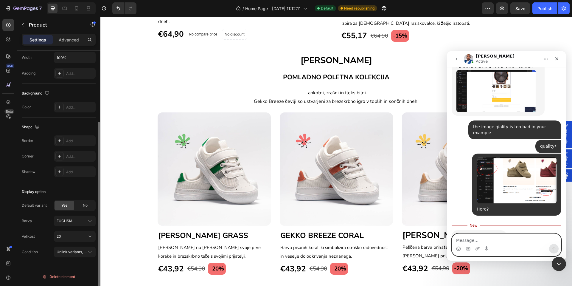
click at [550, 240] on textarea "Message…" at bounding box center [506, 239] width 109 height 10
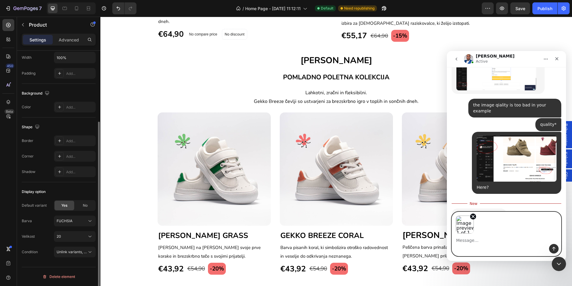
scroll to position [781, 0]
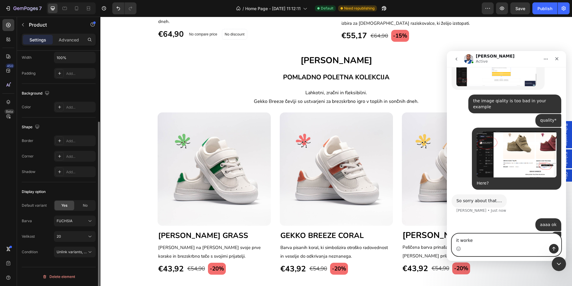
type textarea "it worked"
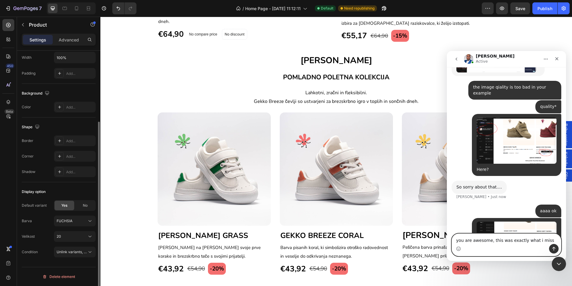
scroll to position [818, 0]
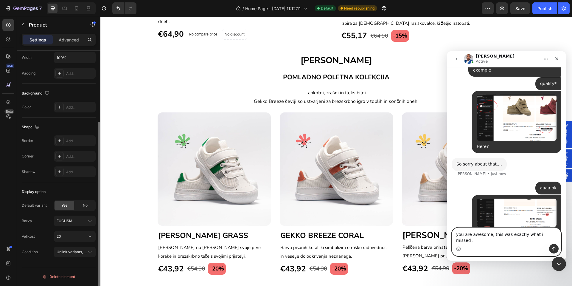
type textarea "you are awesome, this was exactly what i missed :D"
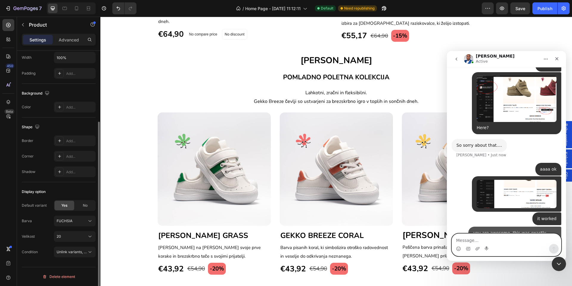
scroll to position [837, 0]
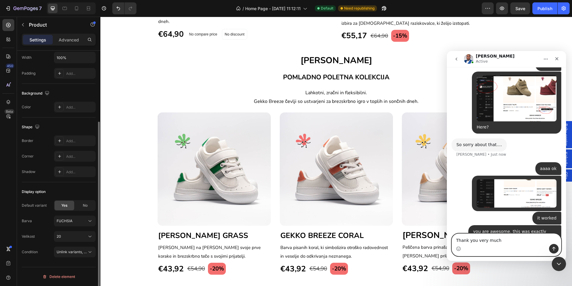
type textarea "Thank you very much!"
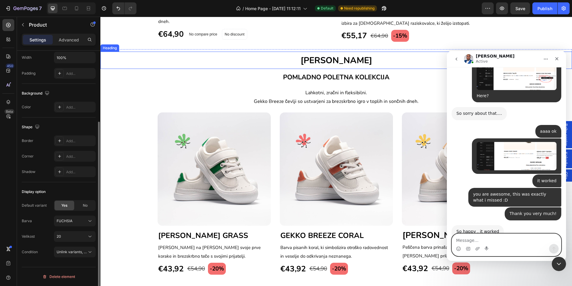
scroll to position [882, 0]
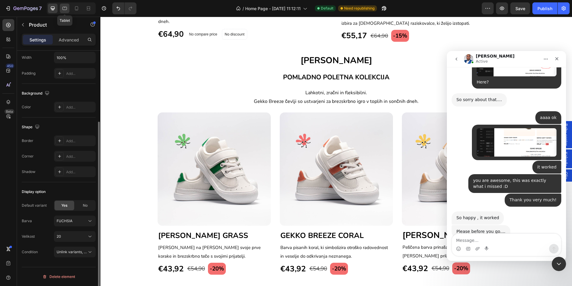
click at [68, 8] on div at bounding box center [65, 9] width 10 height 10
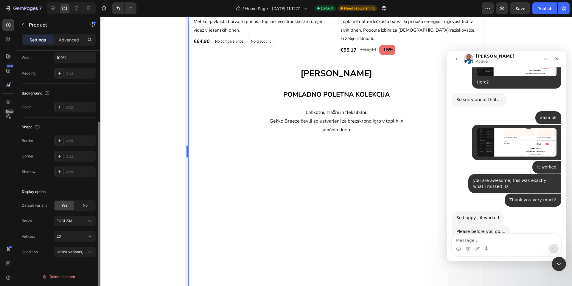
scroll to position [256, 0]
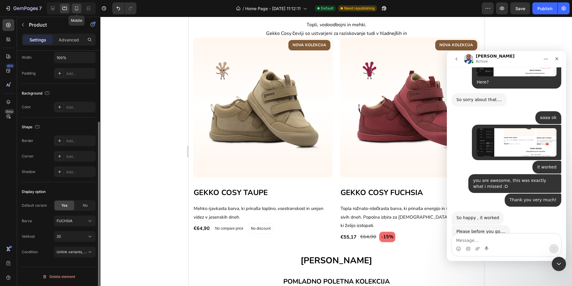
click at [73, 7] on div at bounding box center [77, 9] width 10 height 10
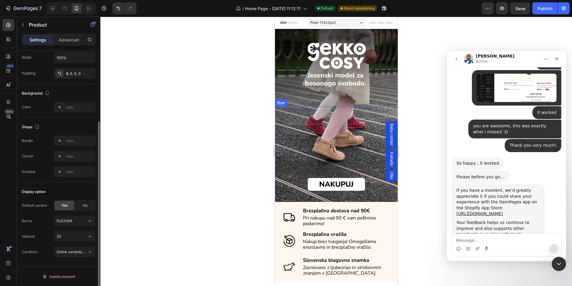
scroll to position [937, 0]
click at [549, 9] on div "Publish" at bounding box center [544, 8] width 15 height 6
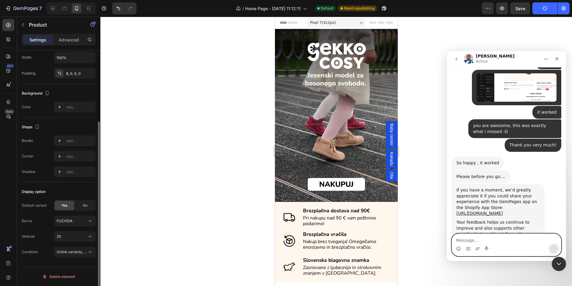
click at [500, 239] on textarea "Message…" at bounding box center [506, 239] width 109 height 10
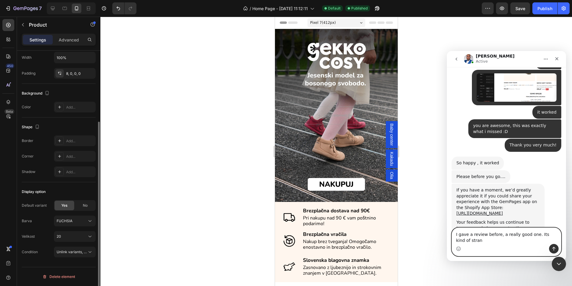
scroll to position [943, 0]
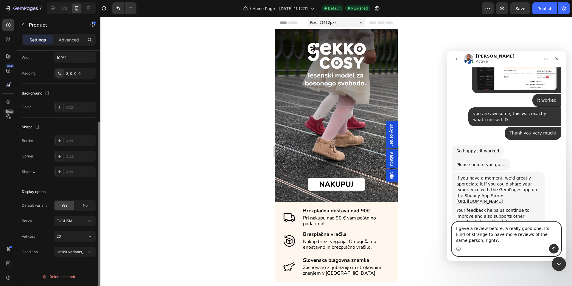
type textarea "I gave a review before, a really good one. Its kind of strange to have more rev…"
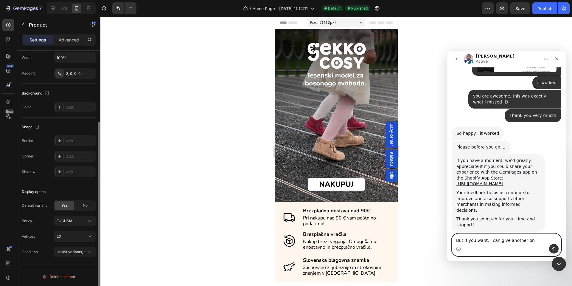
type textarea "But if you want, i can give another one"
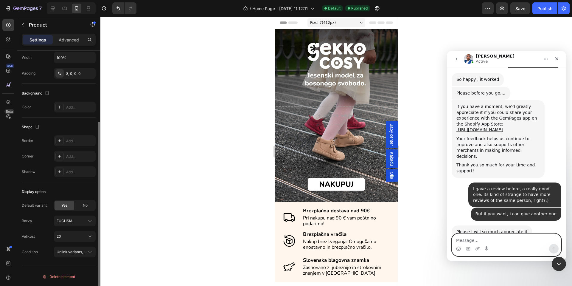
scroll to position [1021, 0]
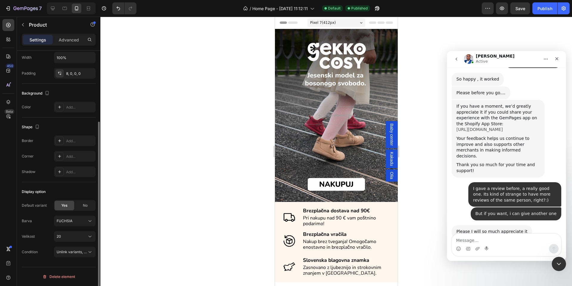
click at [489, 127] on link "https://apps.shopify.com/gempages#modal-show=ReviewListingModal" at bounding box center [479, 129] width 46 height 5
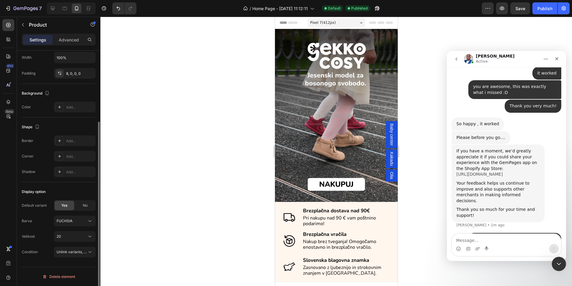
scroll to position [1027, 0]
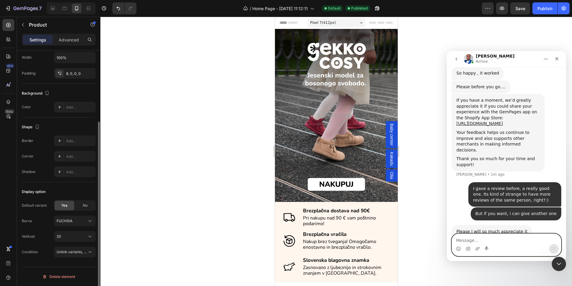
click at [481, 234] on textarea "Message…" at bounding box center [506, 239] width 109 height 10
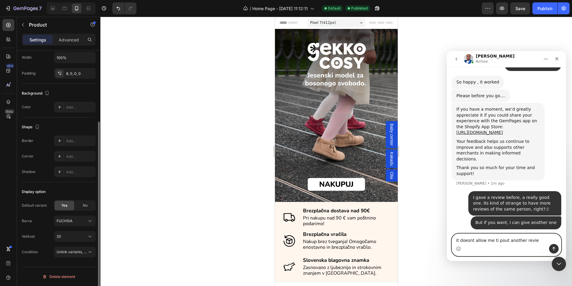
type textarea "it doesnt allow me ti pout another review"
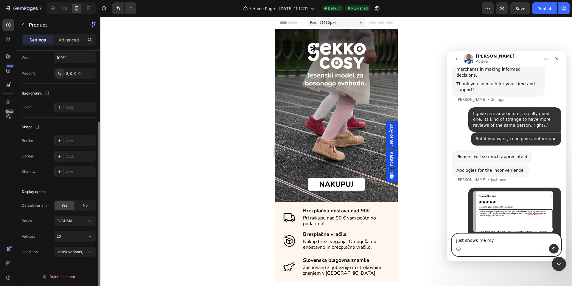
scroll to position [1102, 0]
type textarea "just shows me my old review, that i can change :)"
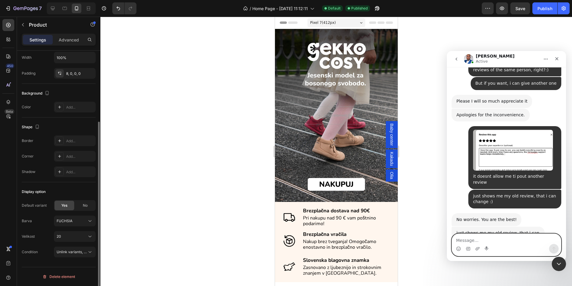
scroll to position [1155, 0]
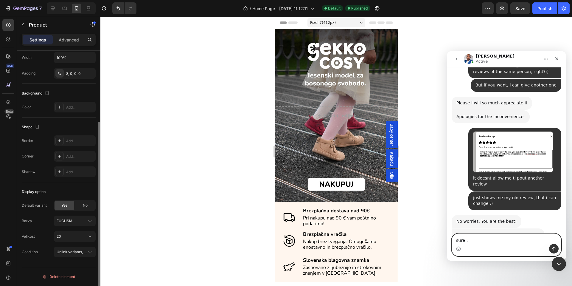
type textarea "sure :)"
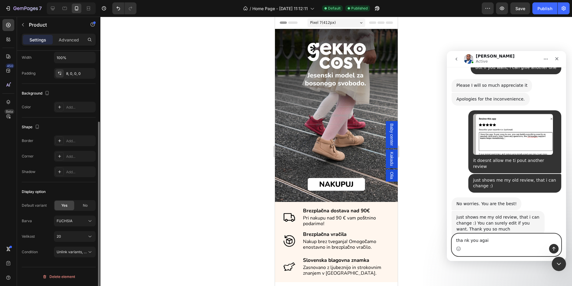
type textarea "tha nk you again"
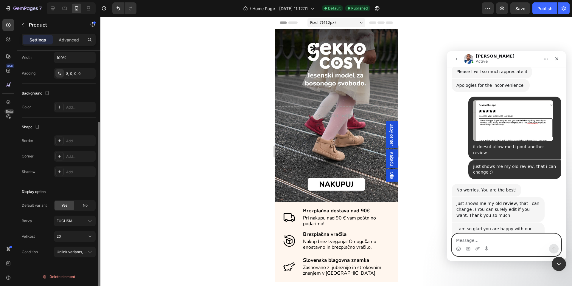
scroll to position [1233, 0]
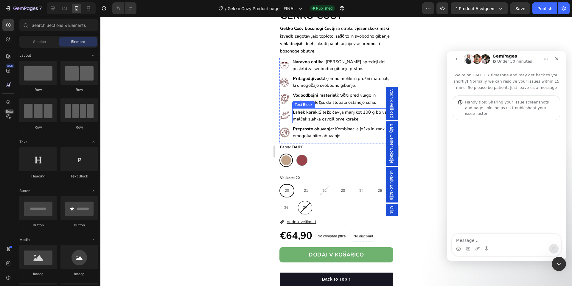
scroll to position [179, 0]
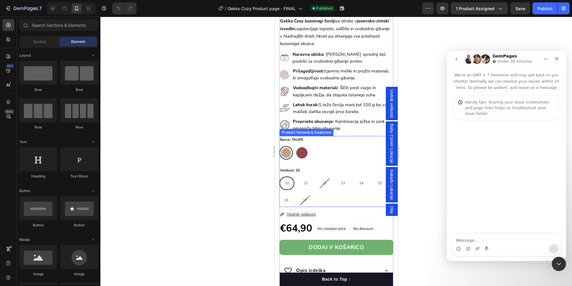
click at [303, 147] on div at bounding box center [301, 152] width 11 height 11
click at [295, 146] on input "FUCHSIA FUCHSIA" at bounding box center [295, 146] width 0 height 0
radio input "true"
